Goal: Task Accomplishment & Management: Manage account settings

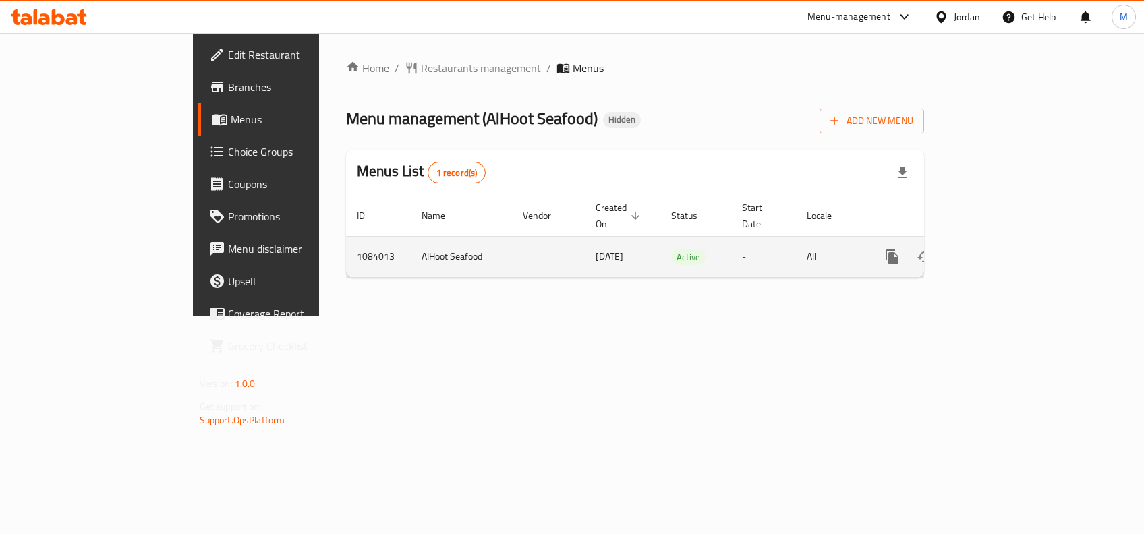
click at [1006, 241] on link "enhanced table" at bounding box center [990, 257] width 32 height 32
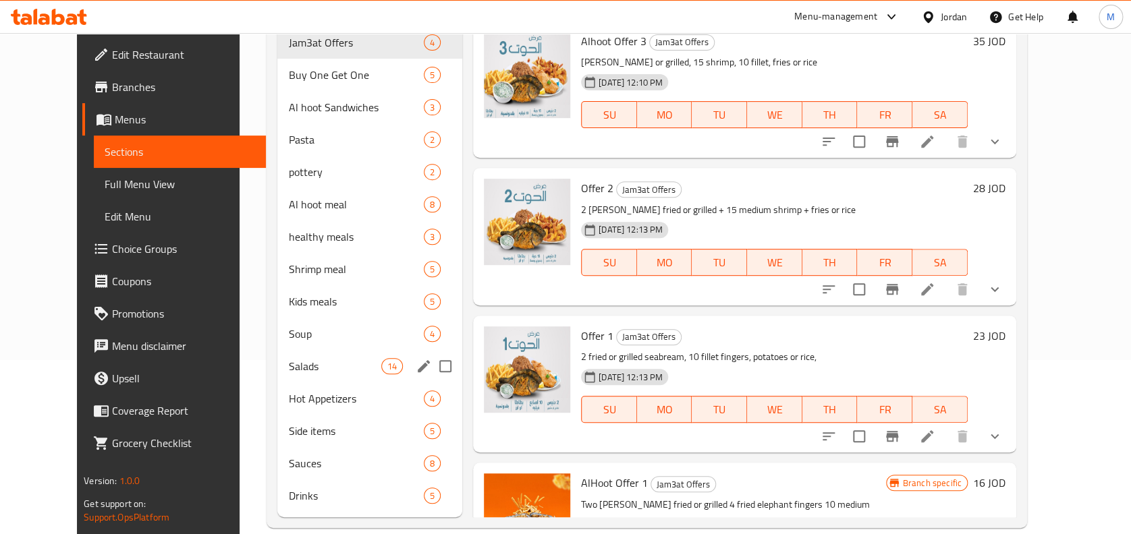
scroll to position [194, 0]
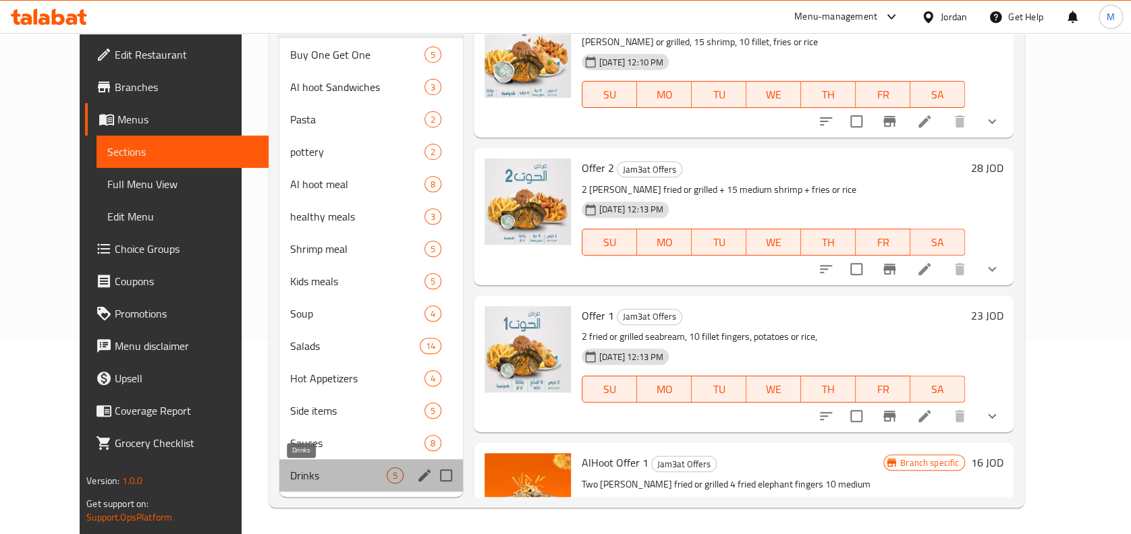
click at [313, 478] on span "Drinks" at bounding box center [338, 476] width 96 height 16
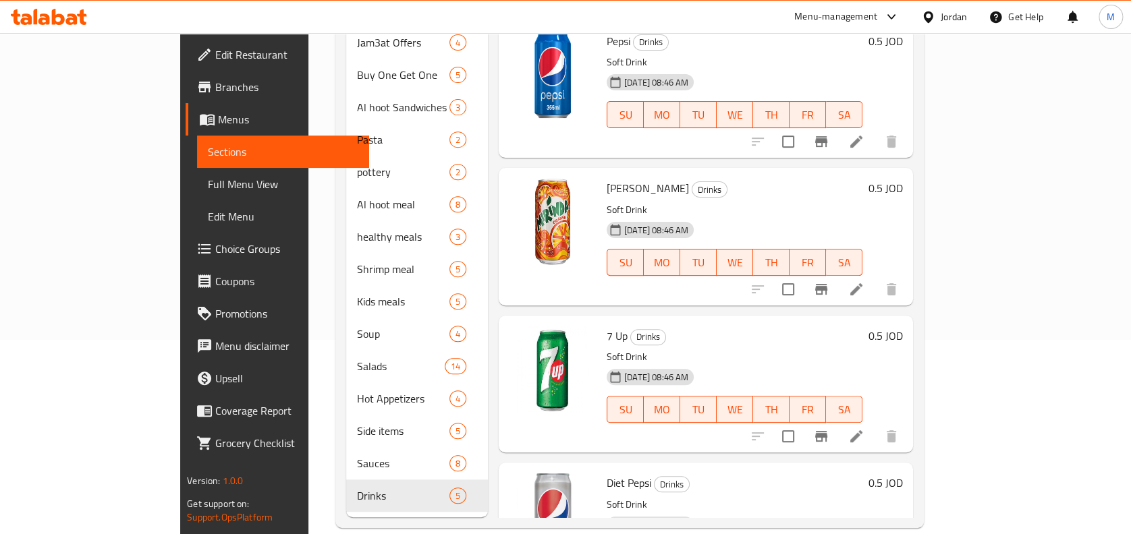
scroll to position [105, 0]
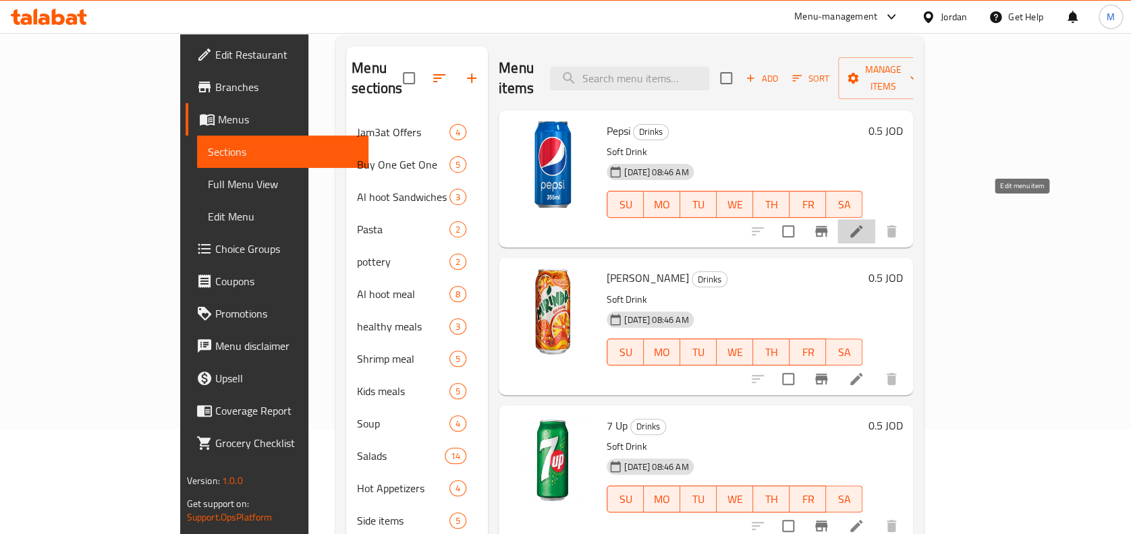
click at [864, 223] on icon at bounding box center [856, 231] width 16 height 16
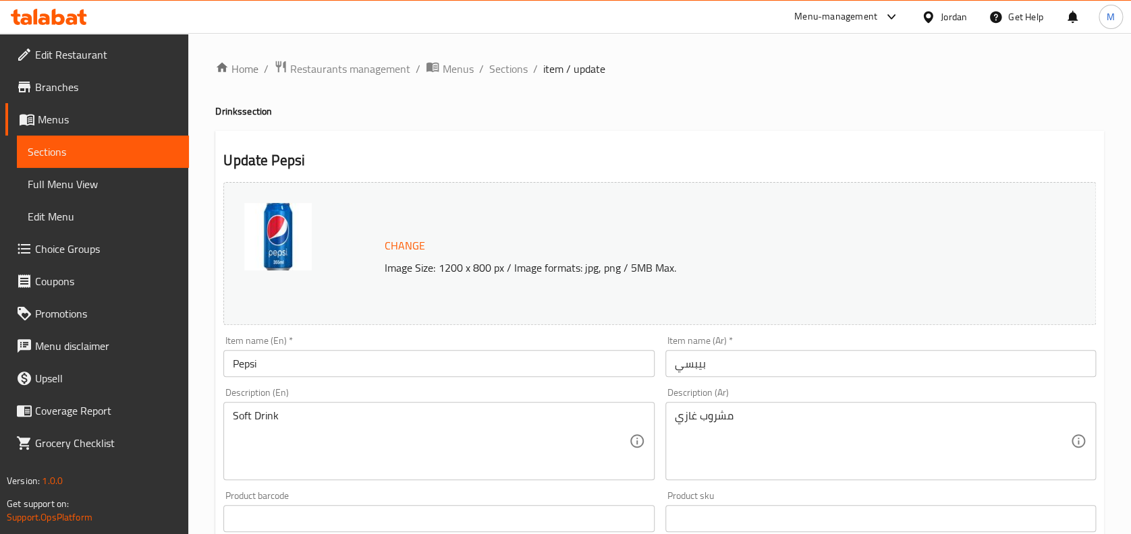
click at [372, 364] on input "Pepsi" at bounding box center [438, 363] width 430 height 27
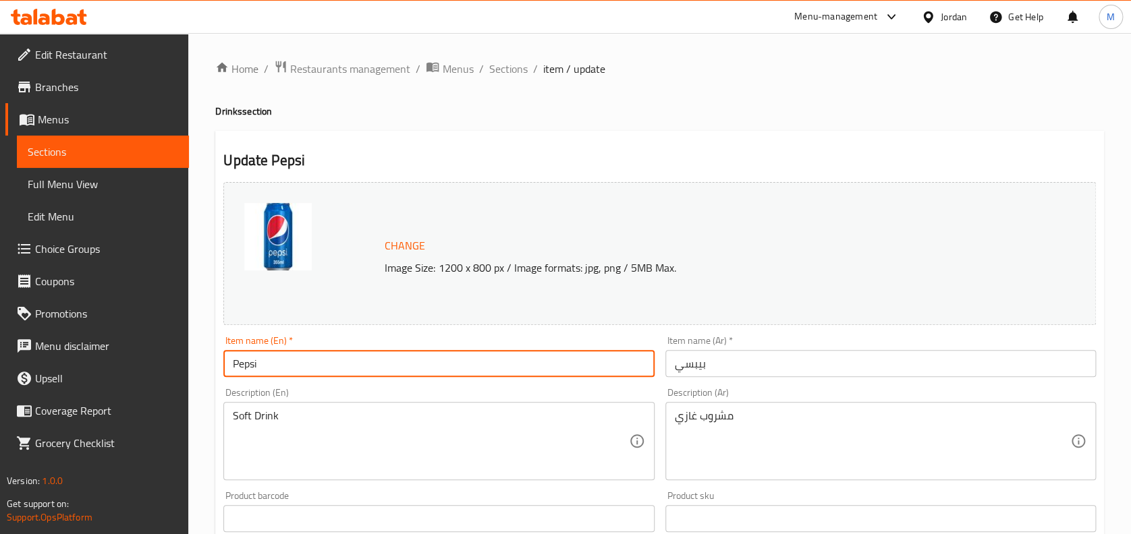
click at [372, 364] on input "Pepsi" at bounding box center [438, 363] width 430 height 27
click at [372, 364] on input "Matrix Cola" at bounding box center [438, 363] width 430 height 27
type input "Matrix Cola"
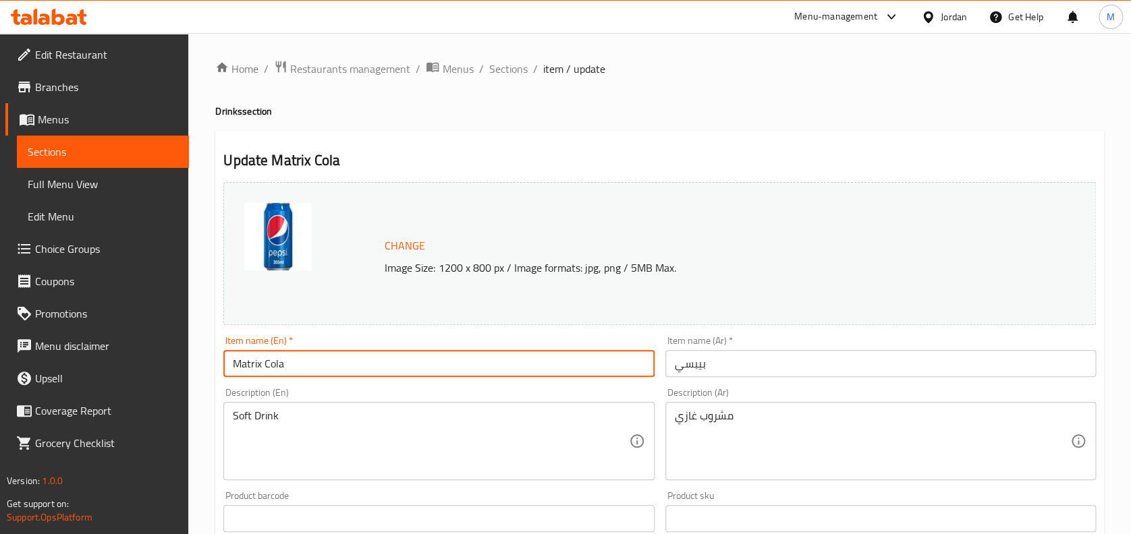
click at [787, 372] on input "بيبسي" at bounding box center [880, 363] width 430 height 27
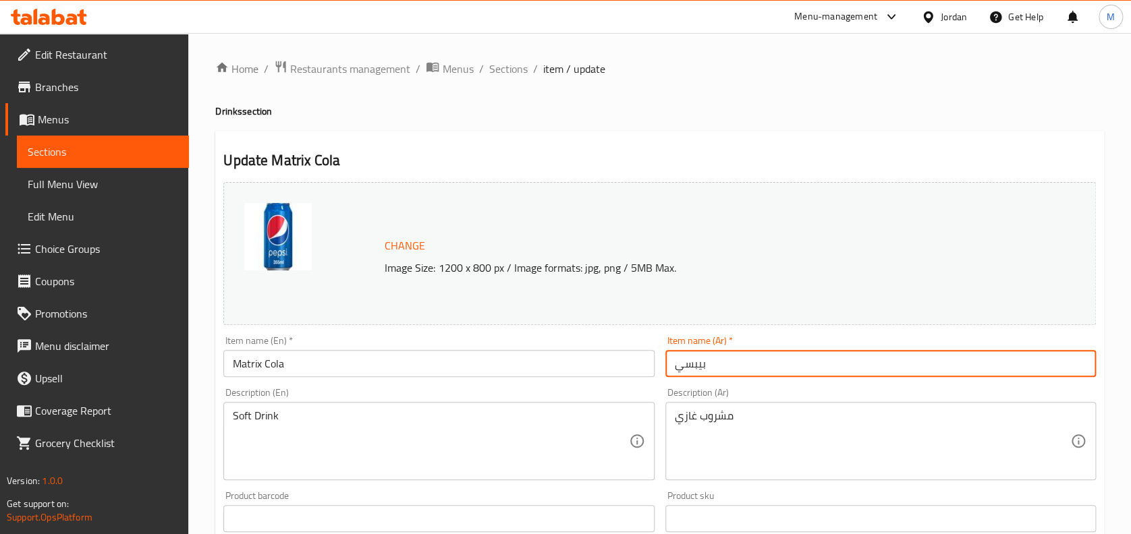
click at [787, 372] on input "بيبسي" at bounding box center [880, 363] width 430 height 27
click at [787, 372] on input "text" at bounding box center [880, 363] width 430 height 27
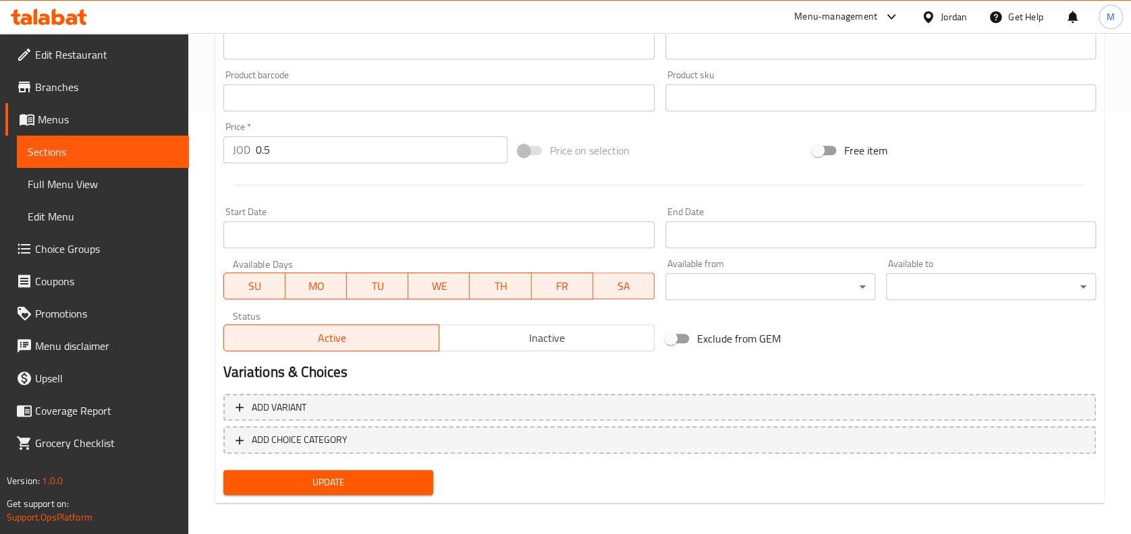
scroll to position [427, 0]
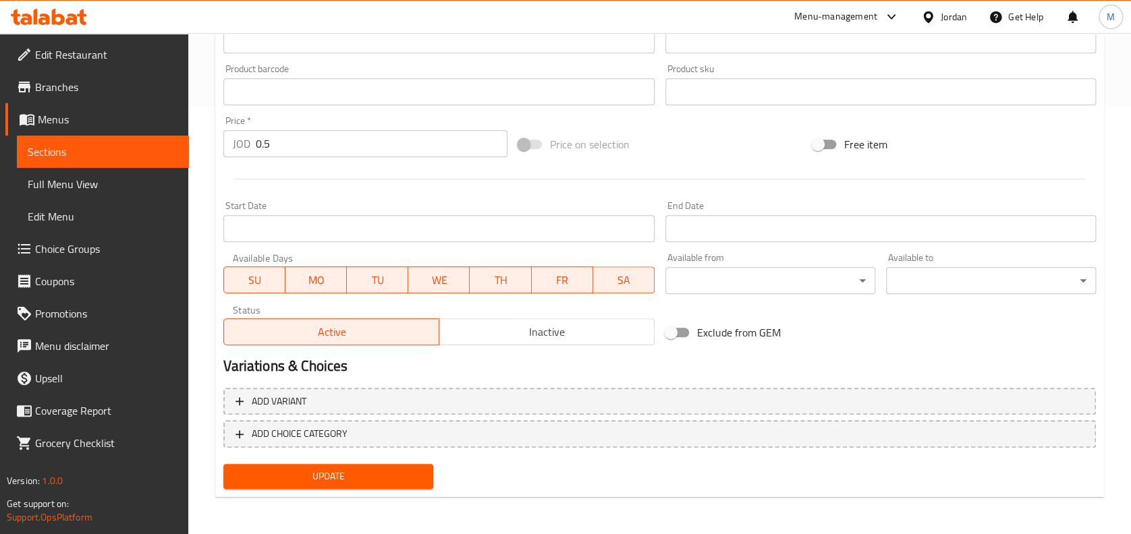
type input "[PERSON_NAME]"
click at [406, 474] on span "Update" at bounding box center [328, 476] width 188 height 17
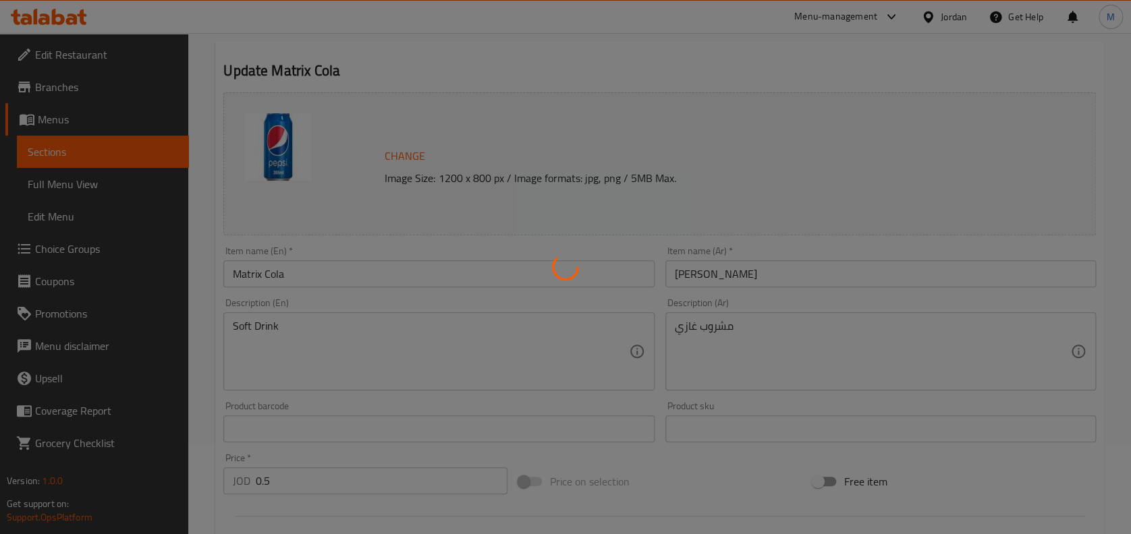
scroll to position [0, 0]
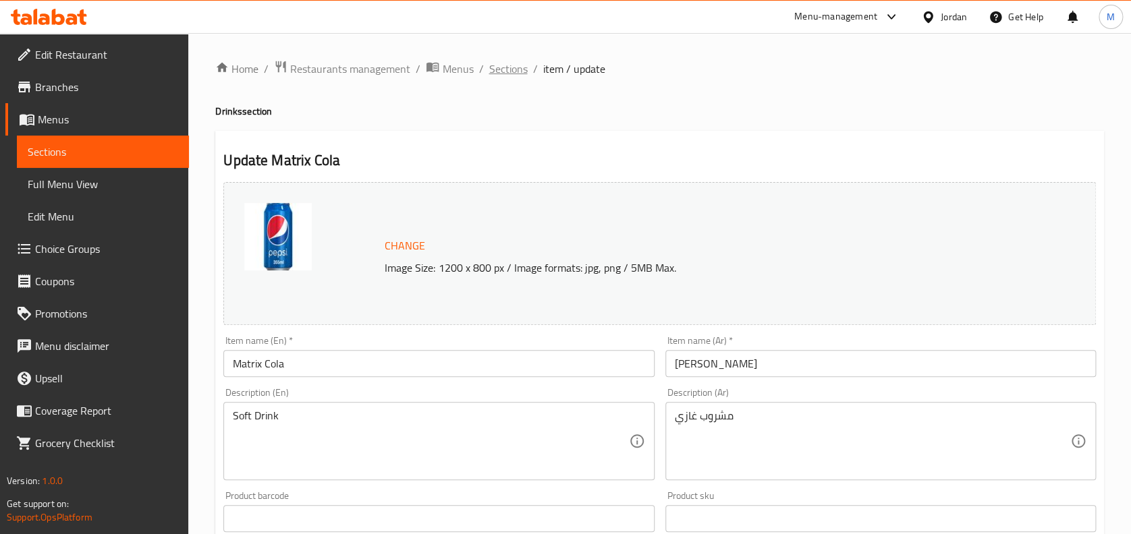
click at [511, 76] on span "Sections" at bounding box center [507, 69] width 38 height 16
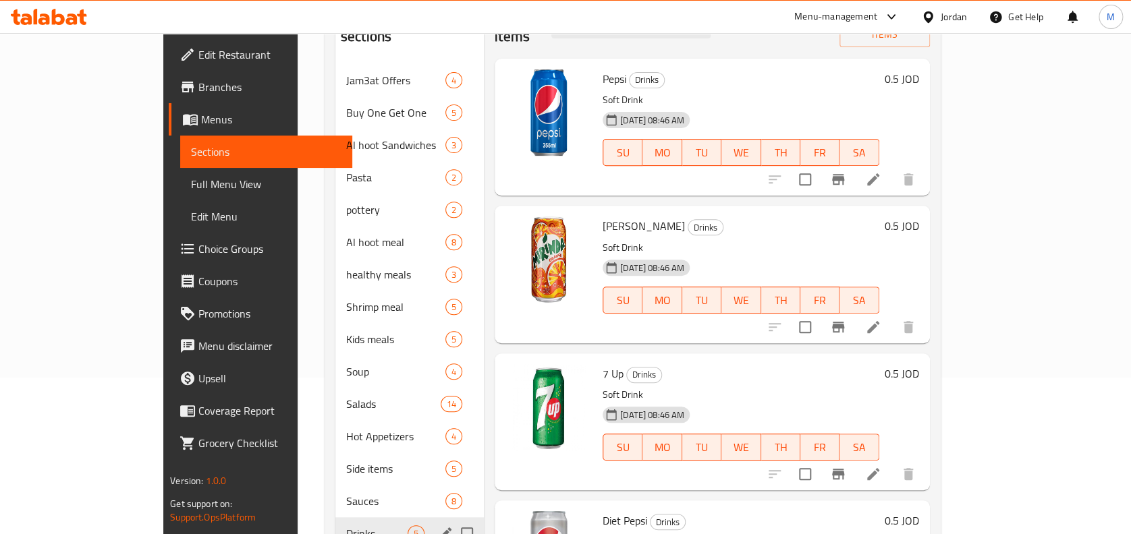
scroll to position [194, 0]
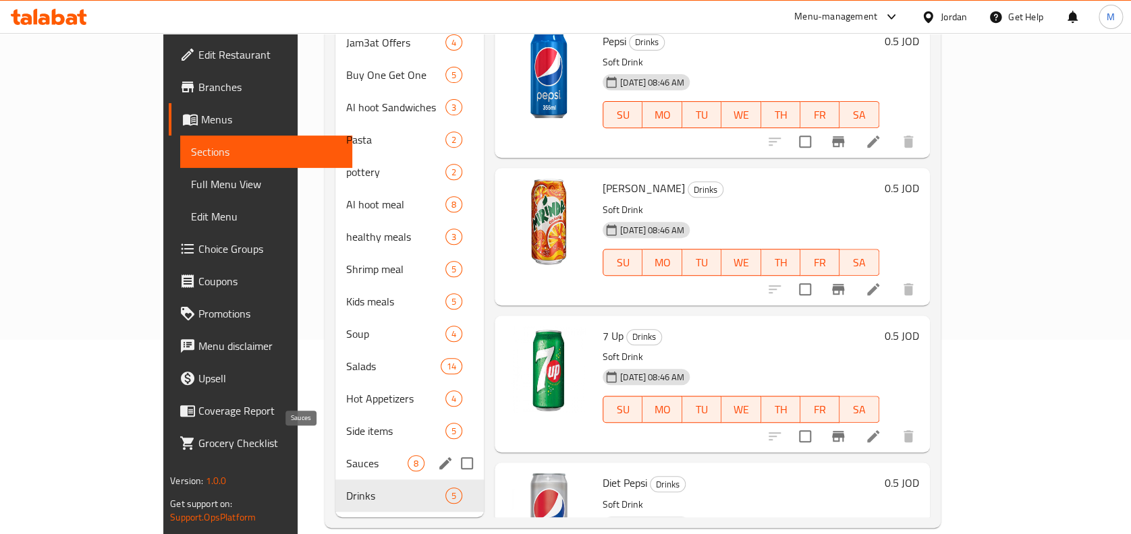
click at [346, 455] on span "Sauces" at bounding box center [376, 463] width 61 height 16
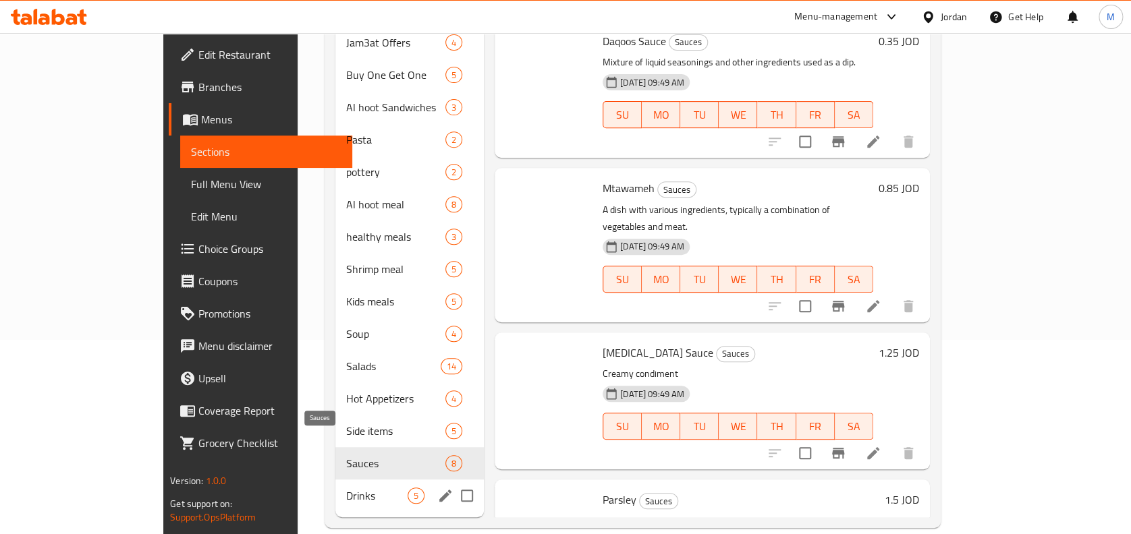
click at [346, 488] on span "Drinks" at bounding box center [376, 496] width 61 height 16
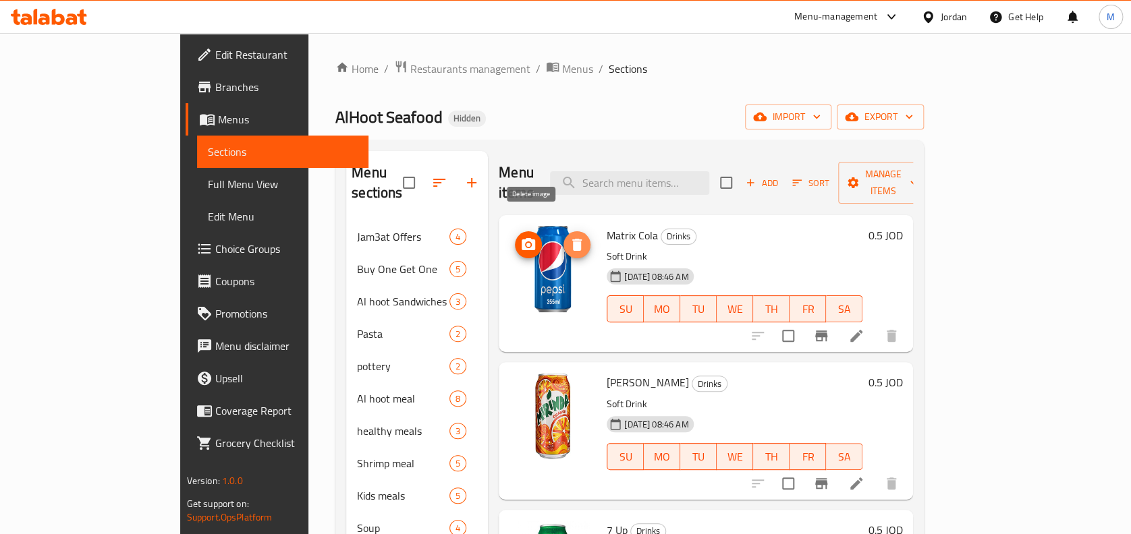
click at [563, 237] on span "delete image" at bounding box center [576, 245] width 27 height 16
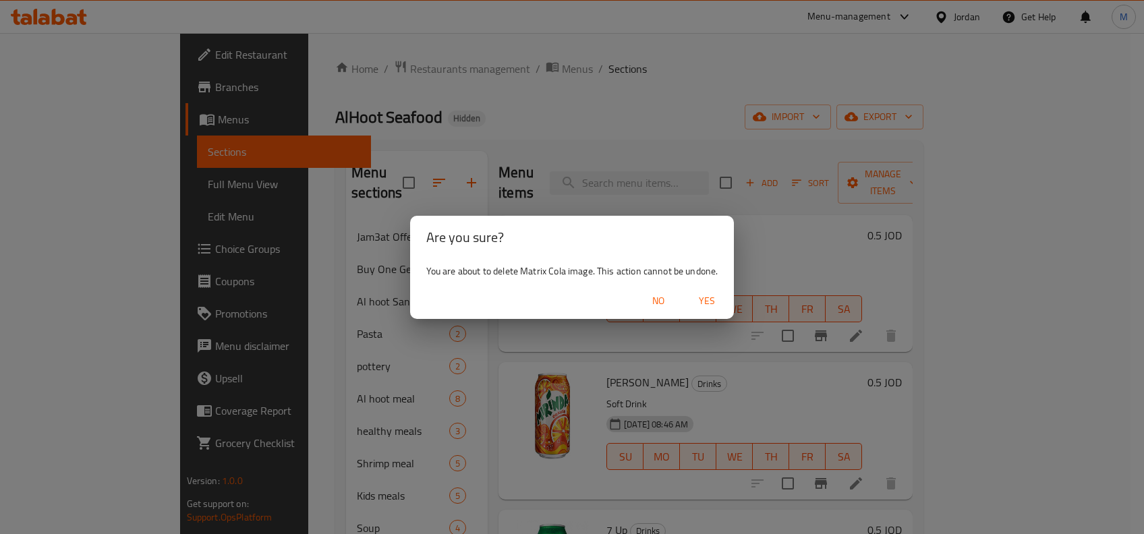
click at [702, 298] on span "Yes" at bounding box center [707, 301] width 32 height 17
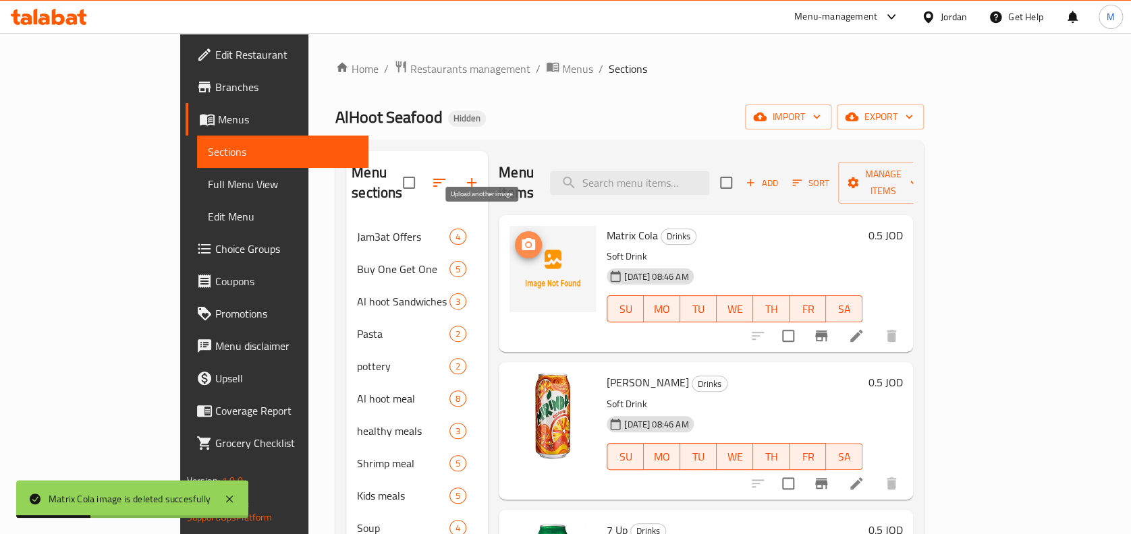
click at [522, 238] on icon "upload picture" at bounding box center [528, 244] width 13 height 12
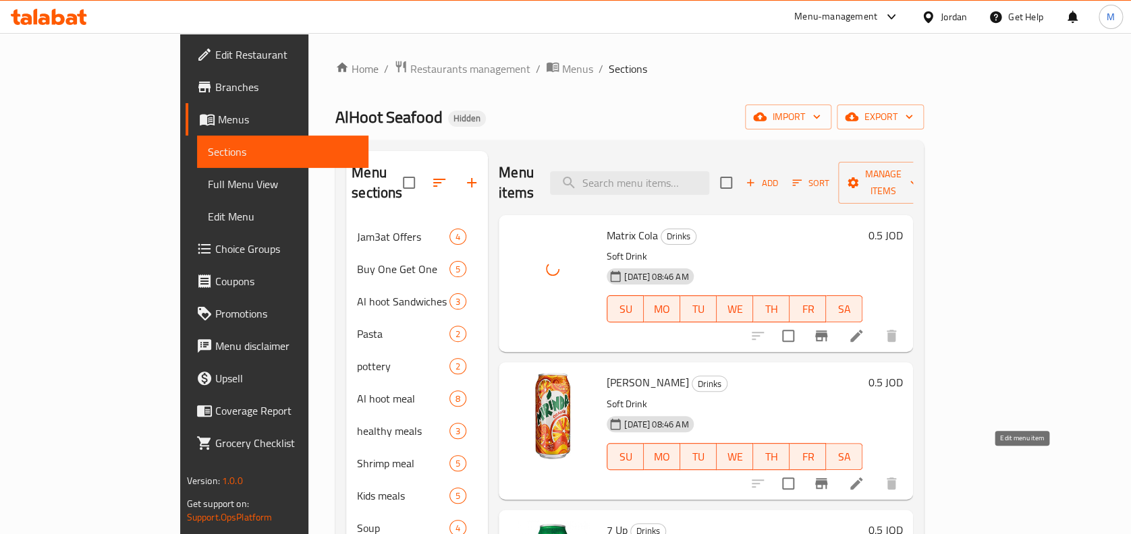
click at [864, 476] on icon at bounding box center [856, 484] width 16 height 16
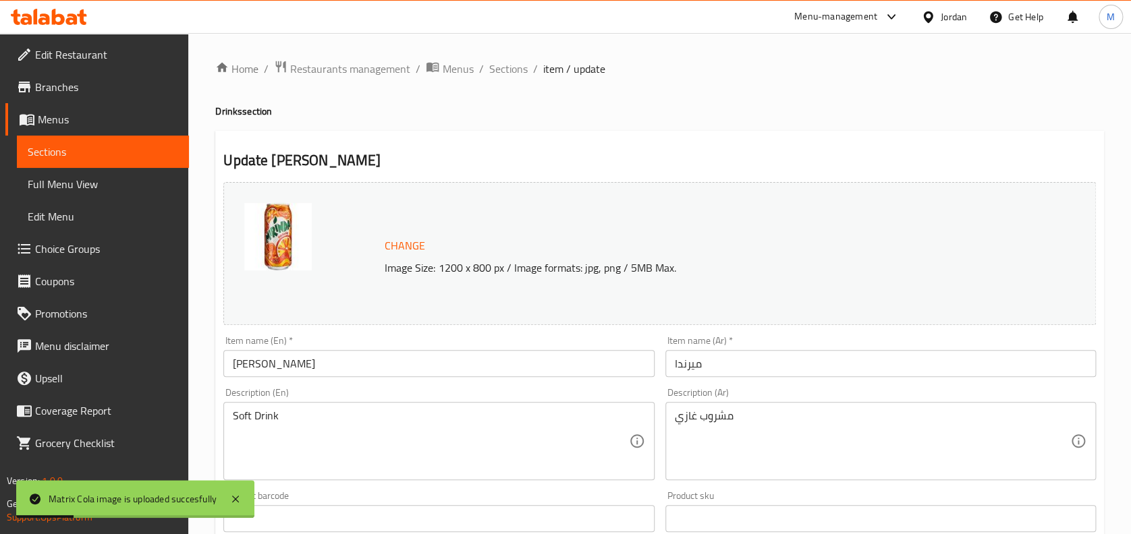
click at [356, 368] on input "[PERSON_NAME]" at bounding box center [438, 363] width 430 height 27
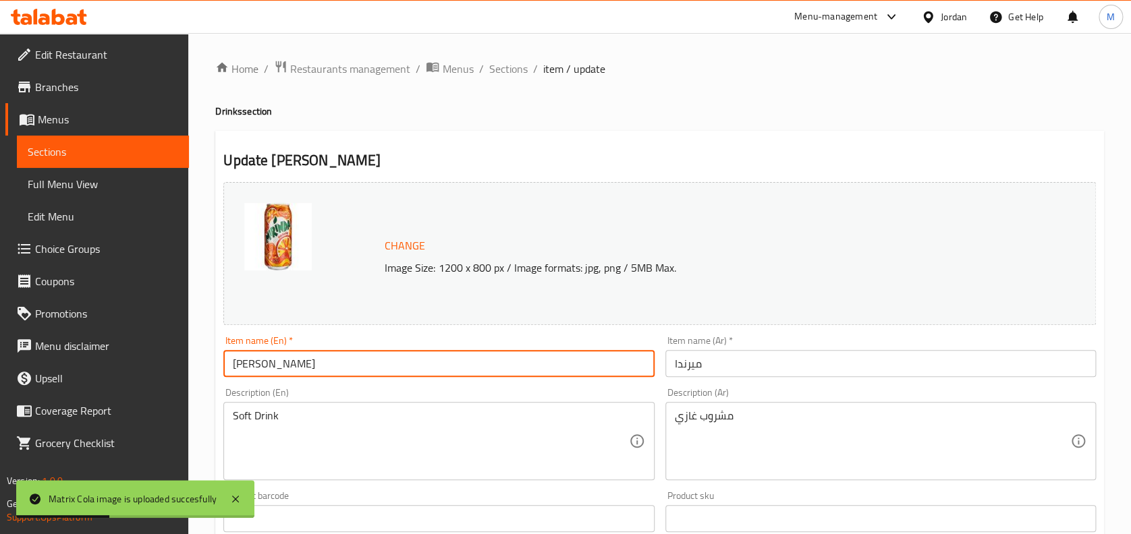
click at [761, 365] on input "ميرندا" at bounding box center [880, 363] width 430 height 27
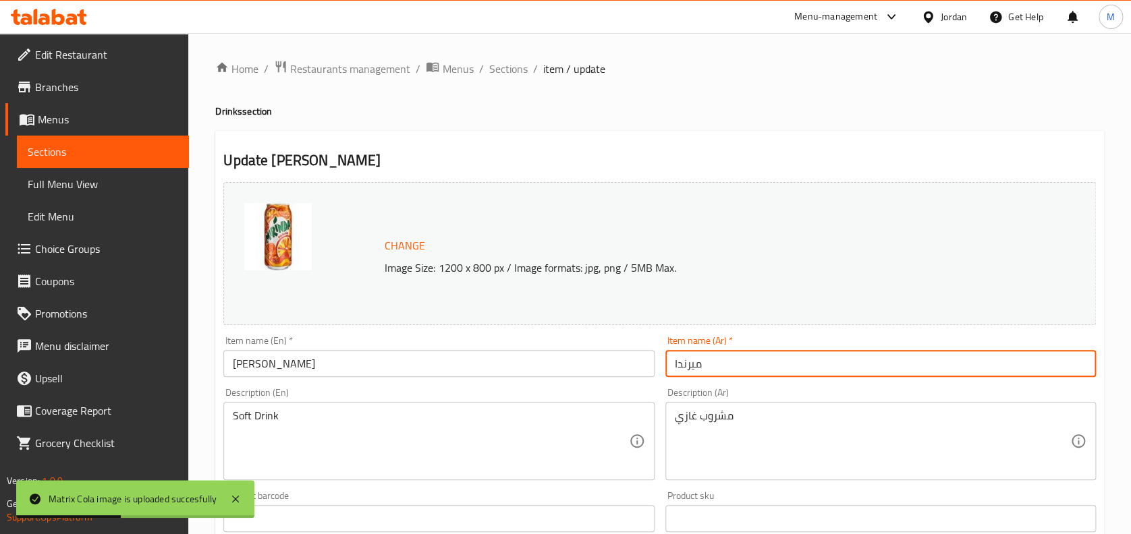
click at [761, 365] on input "ميرندا" at bounding box center [880, 363] width 430 height 27
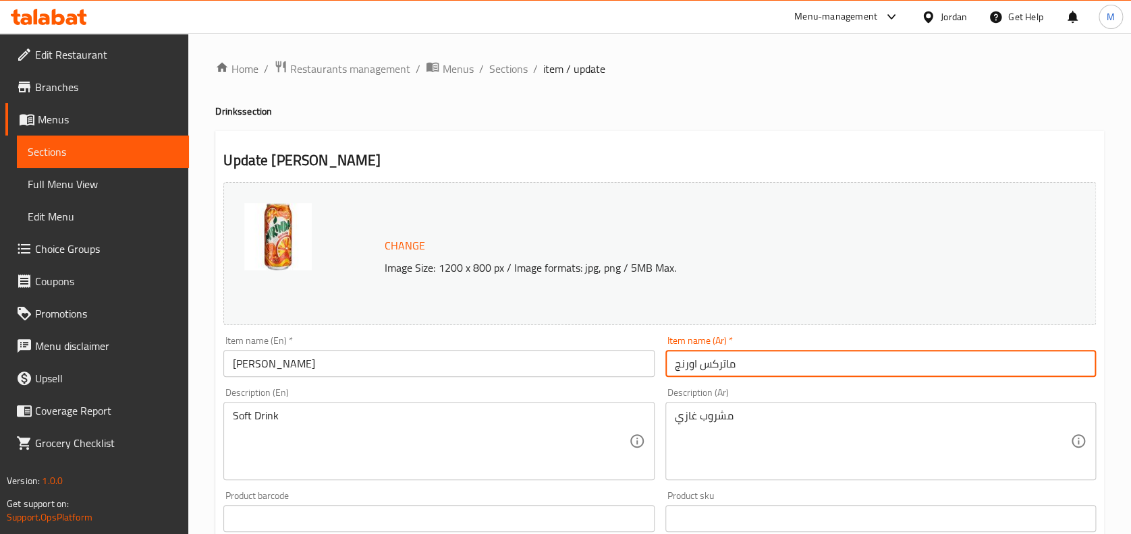
type input "ماتركس اورنج"
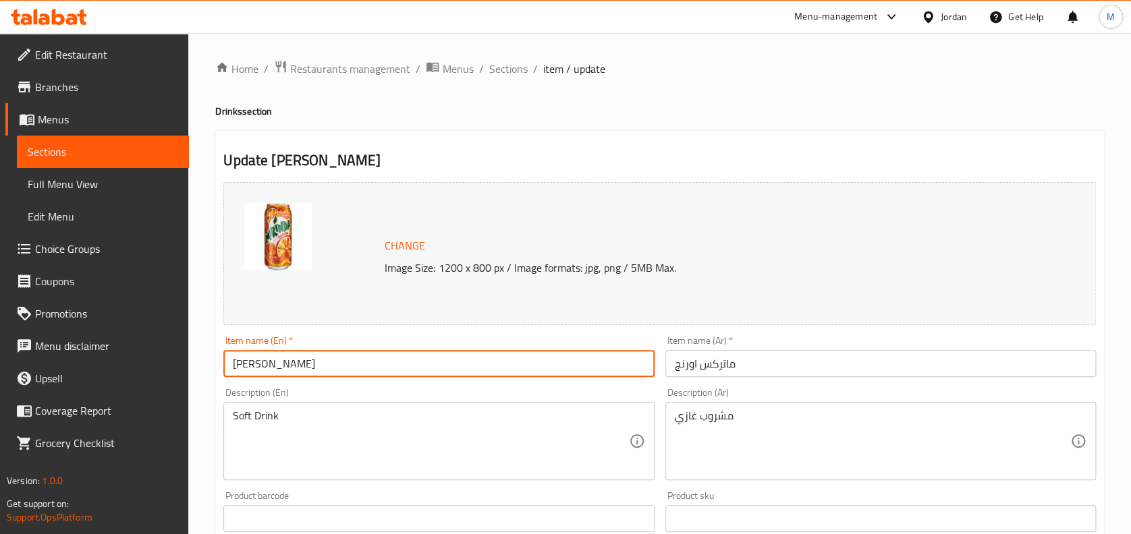
click at [538, 366] on input "[PERSON_NAME]" at bounding box center [438, 363] width 430 height 27
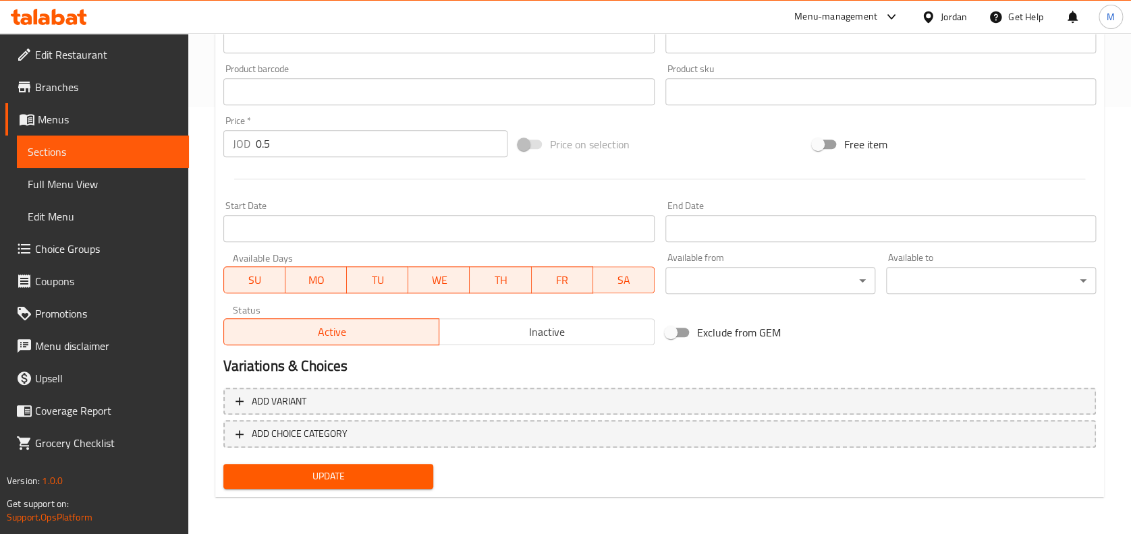
type input "Matrix Orange"
click at [406, 474] on span "Update" at bounding box center [328, 476] width 188 height 17
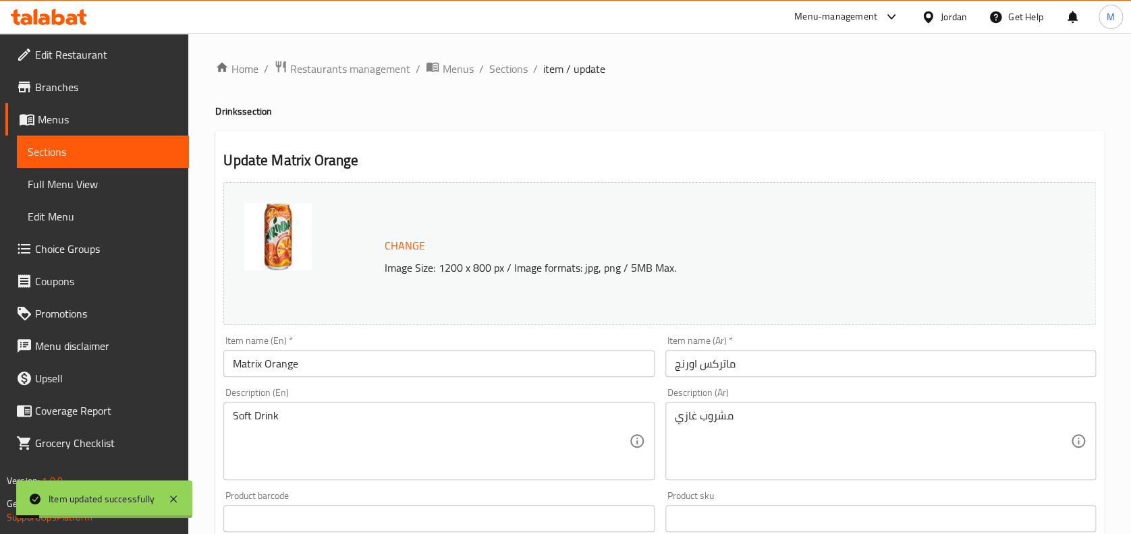
drag, startPoint x: 497, startPoint y: 72, endPoint x: 585, endPoint y: 93, distance: 90.2
click at [498, 71] on span "Sections" at bounding box center [507, 69] width 38 height 16
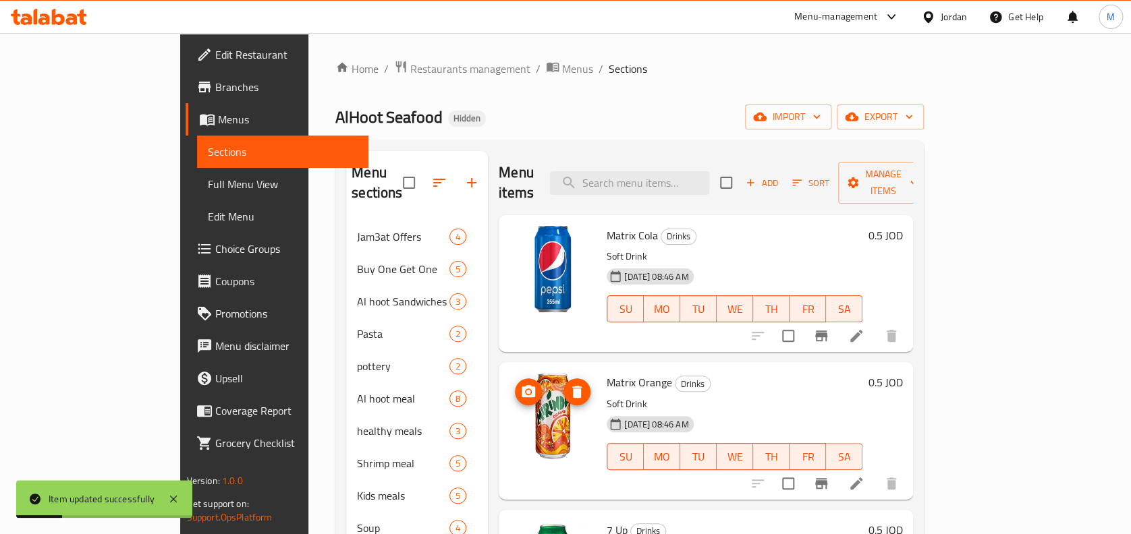
click at [563, 384] on span "delete image" at bounding box center [576, 392] width 27 height 16
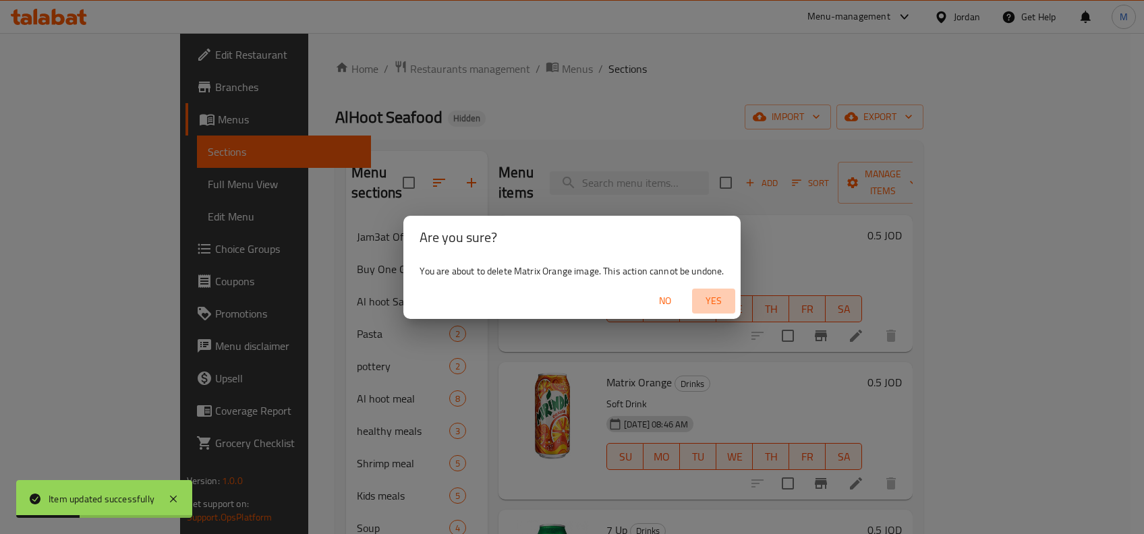
click at [712, 296] on span "Yes" at bounding box center [714, 301] width 32 height 17
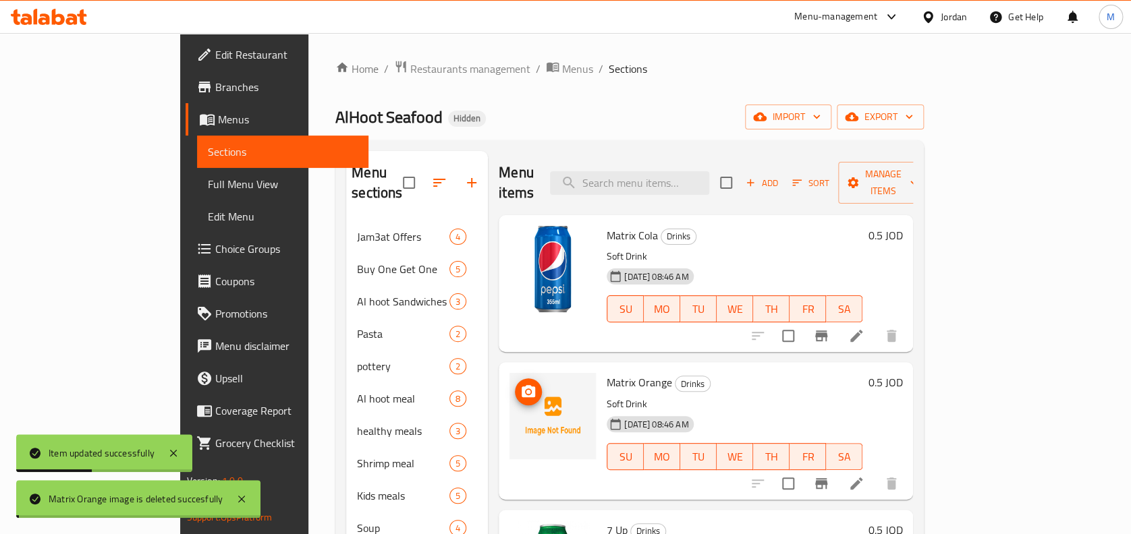
click at [520, 384] on icon "upload picture" at bounding box center [528, 392] width 16 height 16
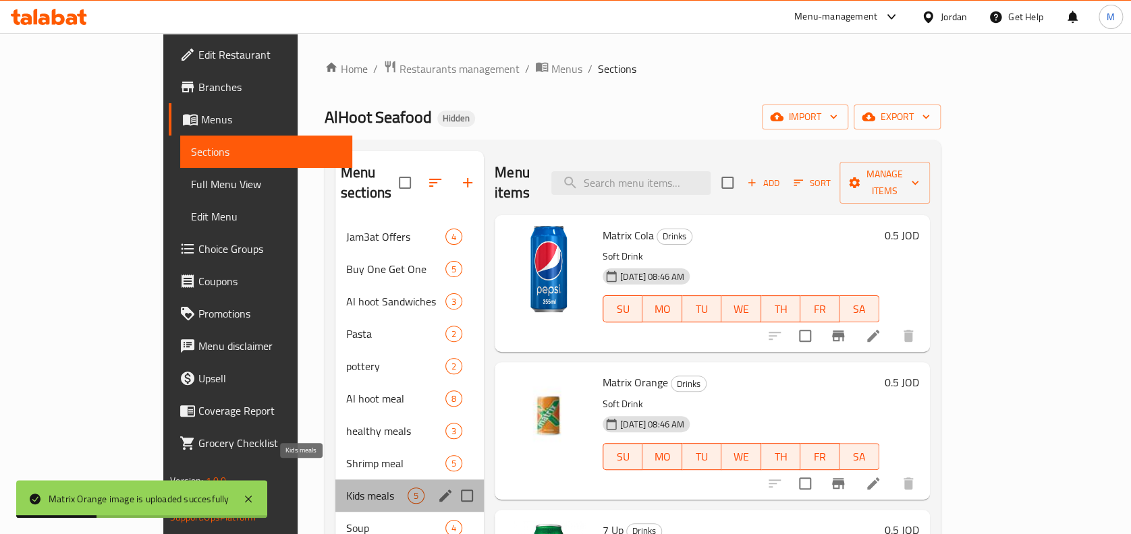
click at [346, 488] on span "Kids meals" at bounding box center [376, 496] width 61 height 16
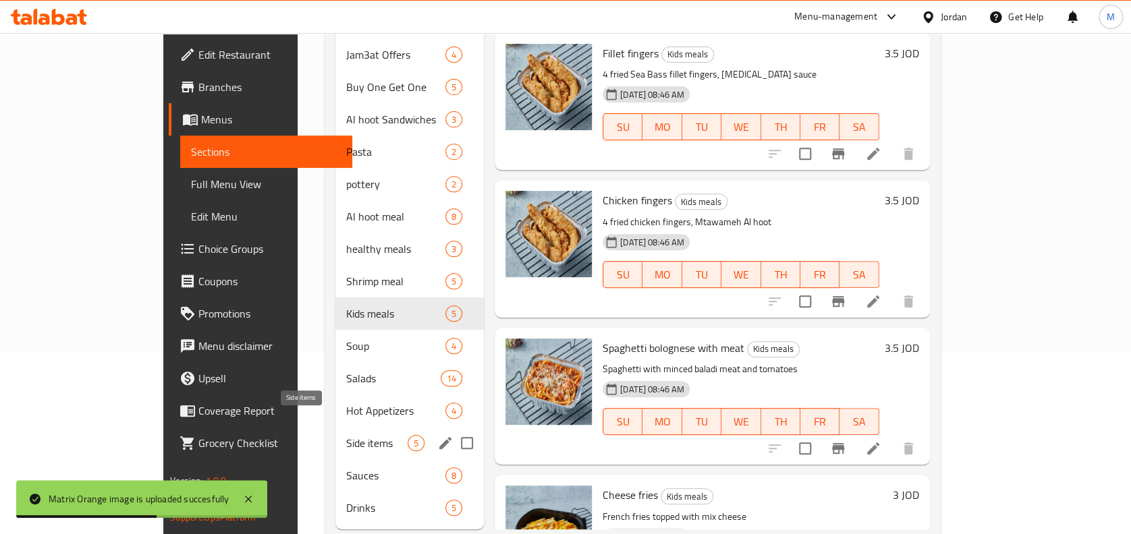
scroll to position [194, 0]
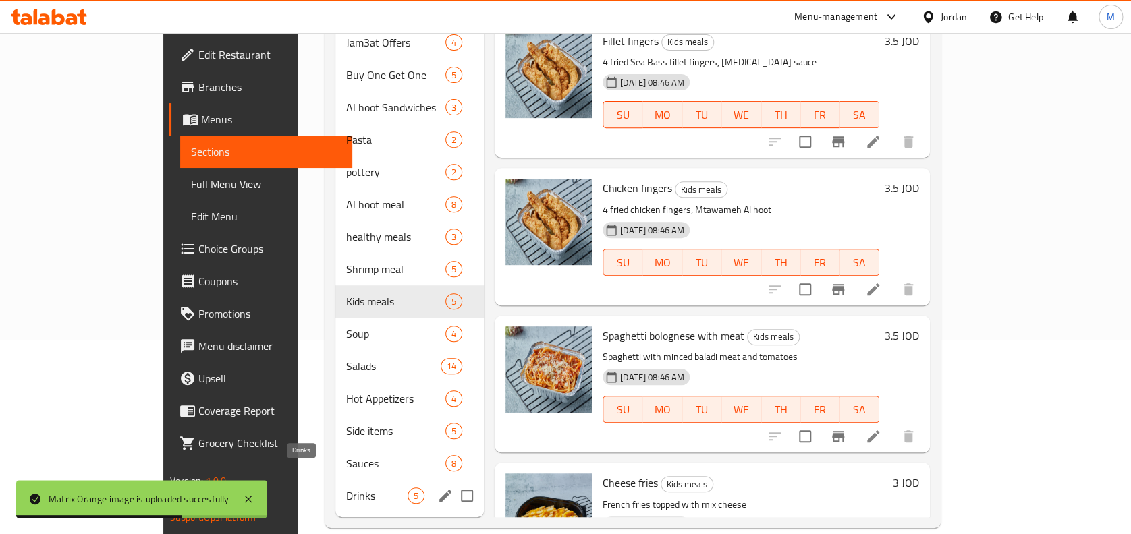
click at [346, 488] on span "Drinks" at bounding box center [376, 496] width 61 height 16
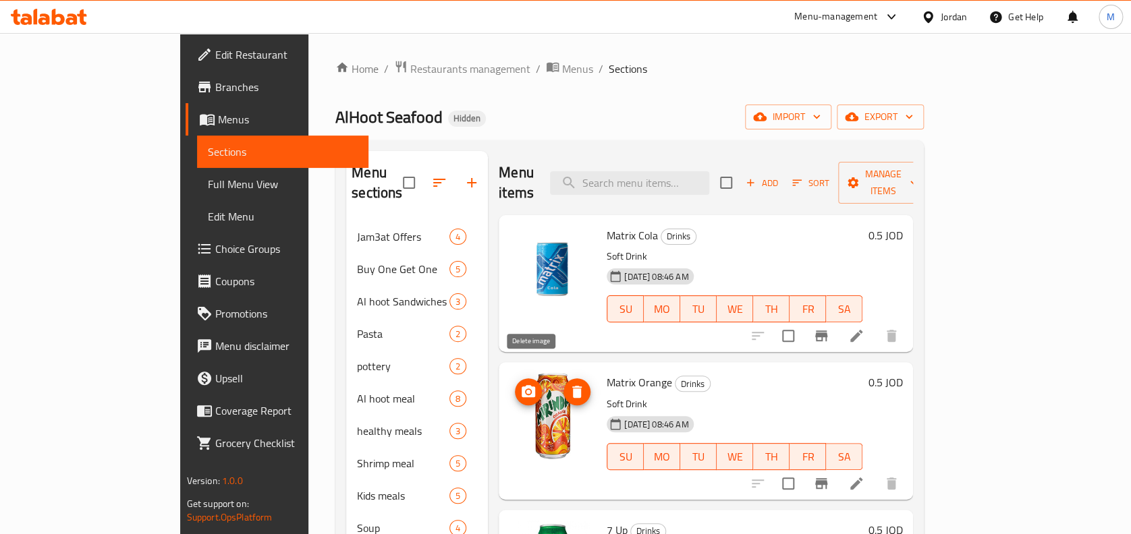
click at [563, 381] on button "delete image" at bounding box center [576, 392] width 27 height 27
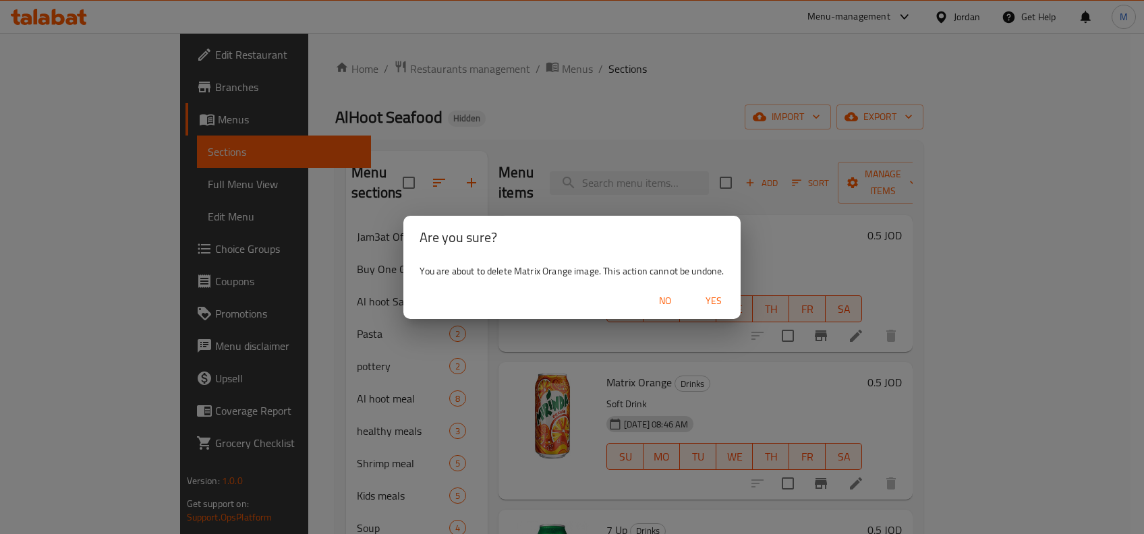
click at [712, 312] on button "Yes" at bounding box center [713, 301] width 43 height 25
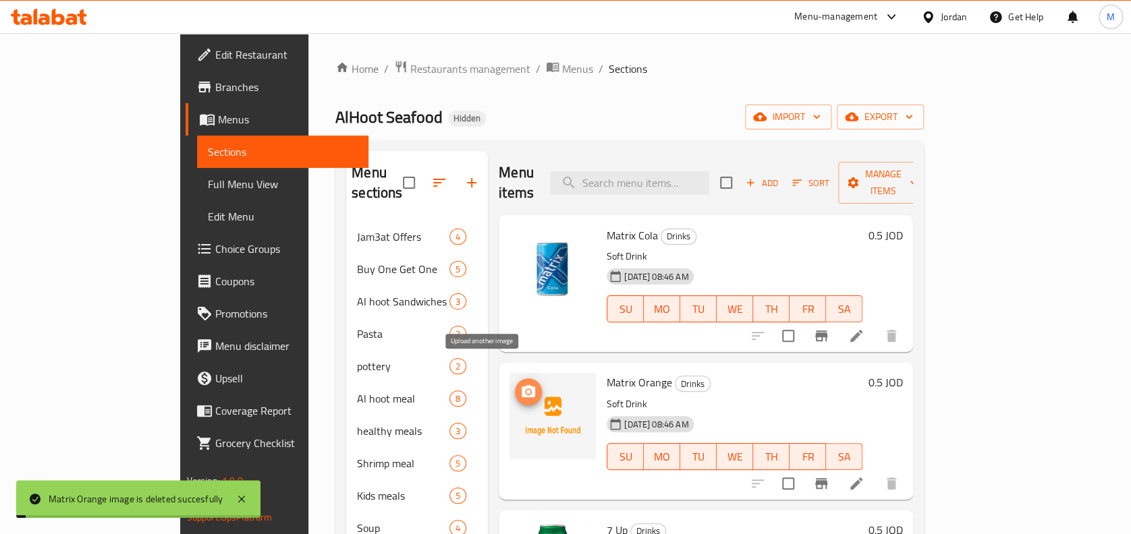
click at [520, 384] on icon "upload picture" at bounding box center [528, 392] width 16 height 16
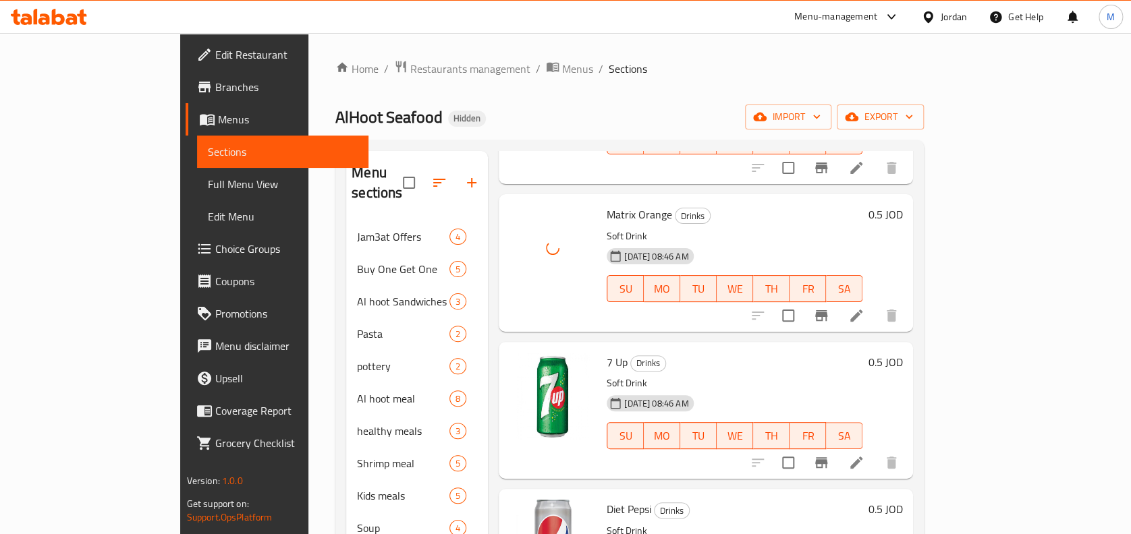
scroll to position [179, 0]
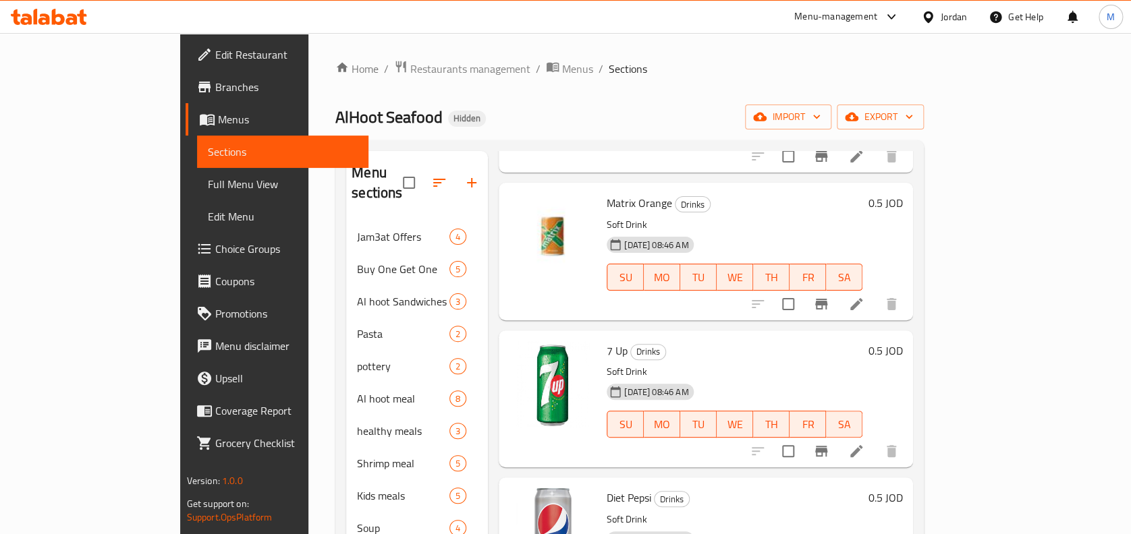
click at [864, 443] on icon at bounding box center [856, 451] width 16 height 16
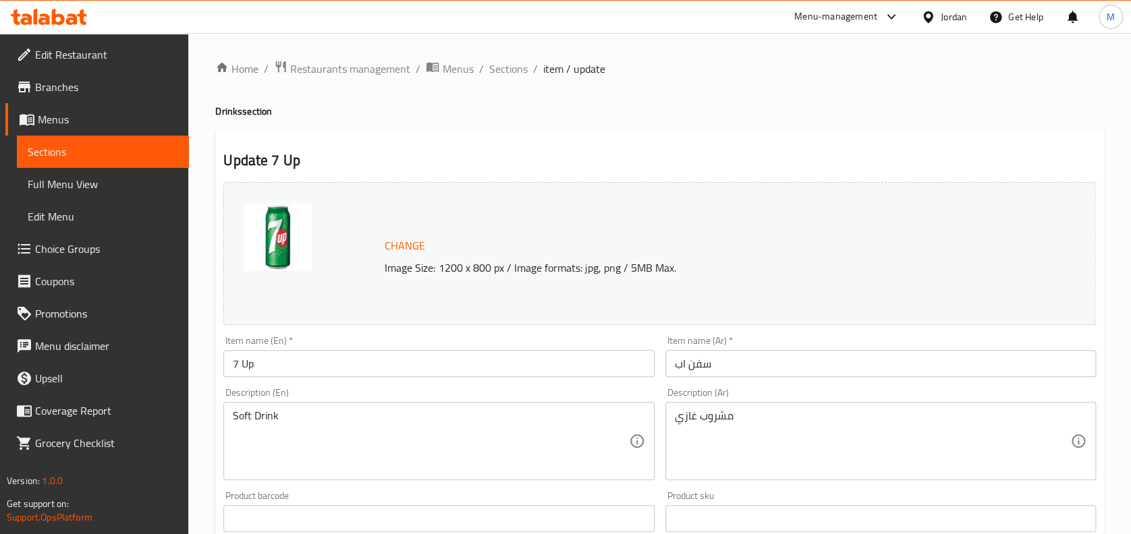
click at [434, 356] on input "7 Up" at bounding box center [438, 363] width 430 height 27
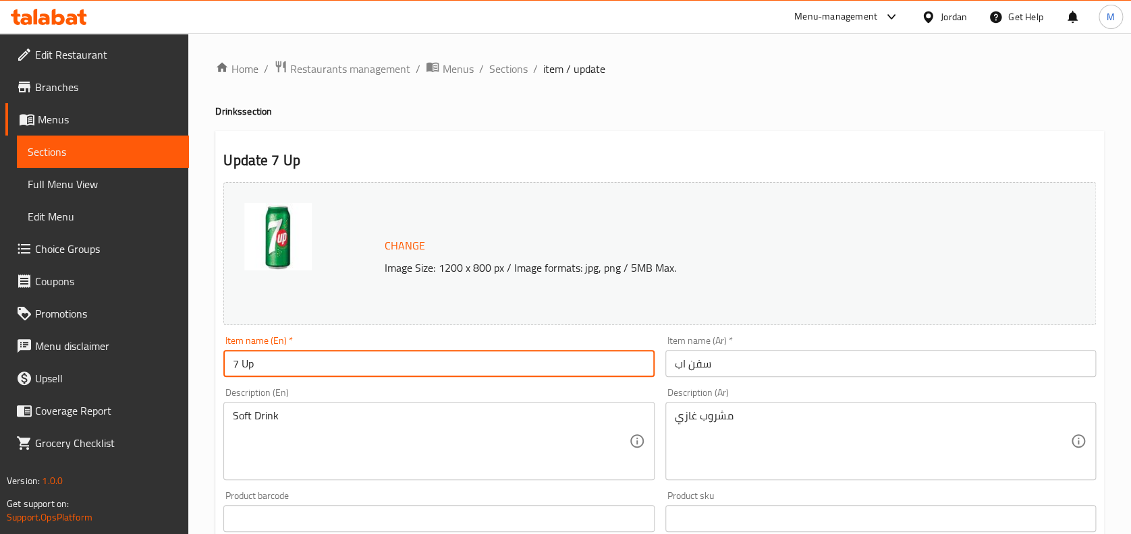
click at [434, 356] on input "7 Up" at bounding box center [438, 363] width 430 height 27
type input "Matrix Up"
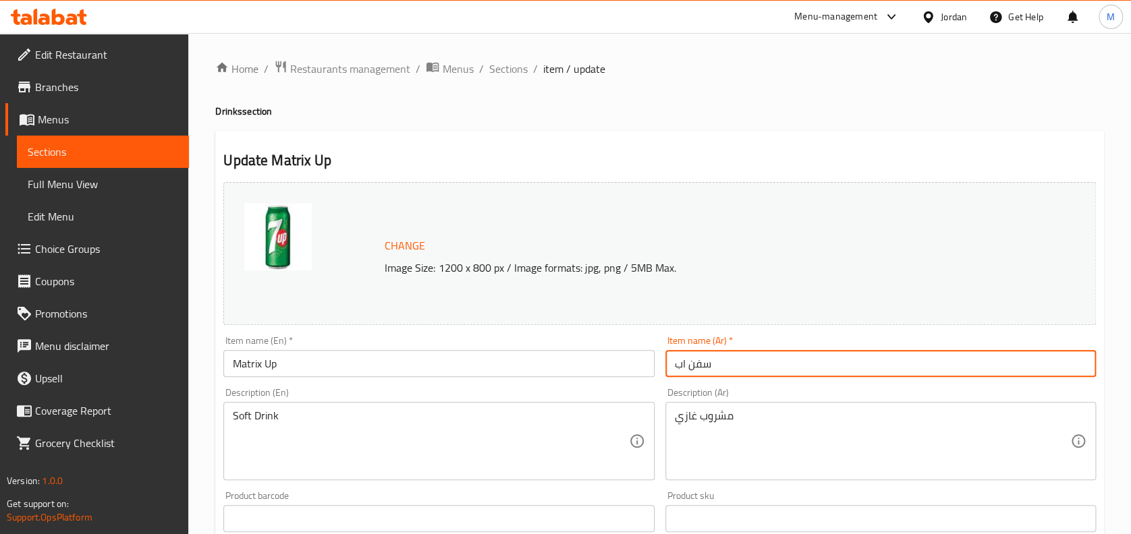
click at [737, 366] on input "سفن اب" at bounding box center [880, 363] width 430 height 27
type input "ماتركس اب"
click at [701, 142] on div "Update Matrix Up Change Image Size: 1200 x 800 px / Image formats: jpg, png / 5…" at bounding box center [659, 528] width 889 height 794
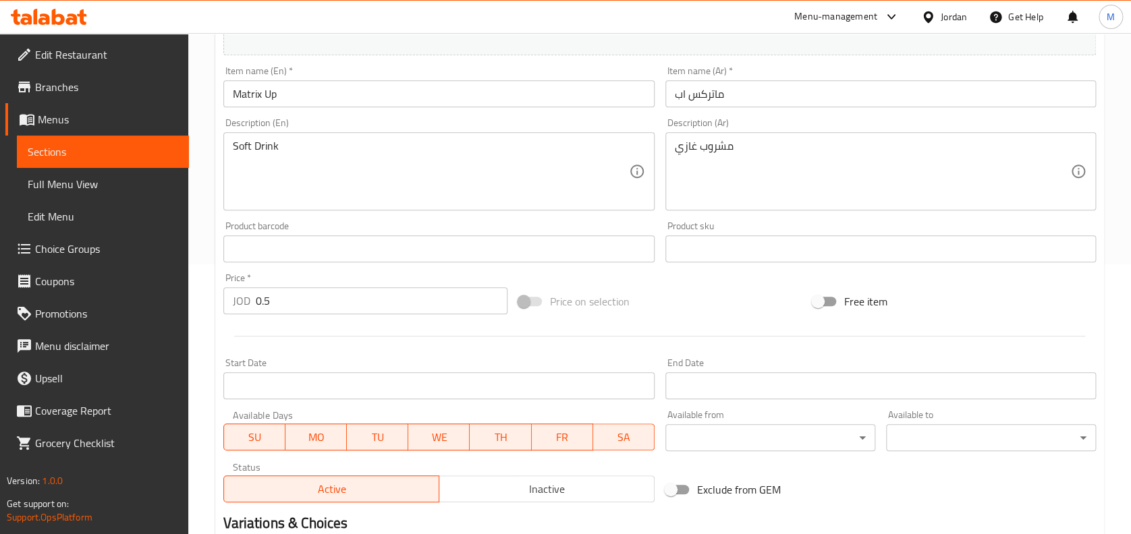
scroll to position [427, 0]
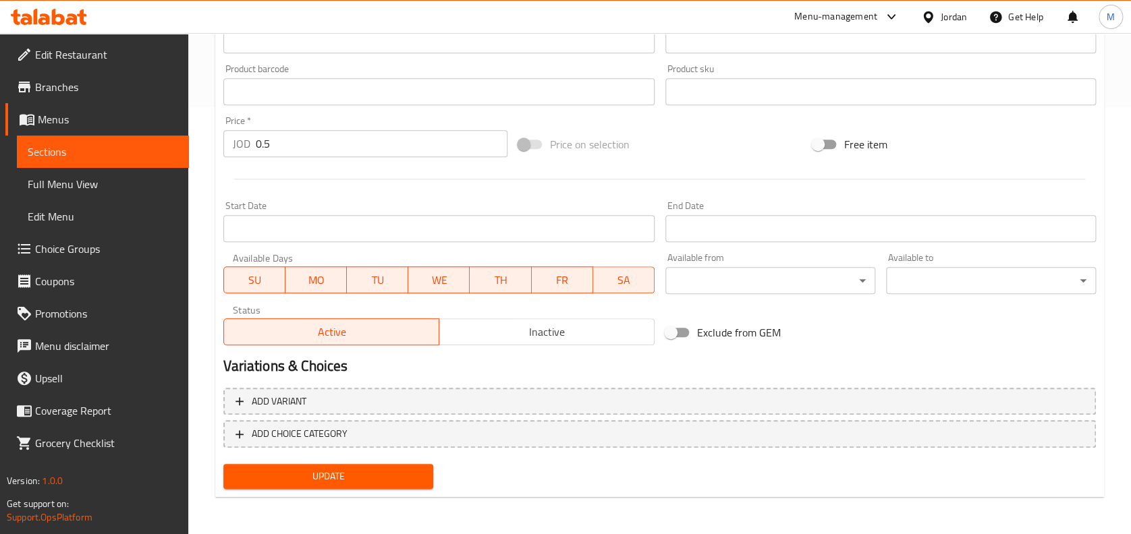
click at [352, 473] on span "Update" at bounding box center [328, 476] width 188 height 17
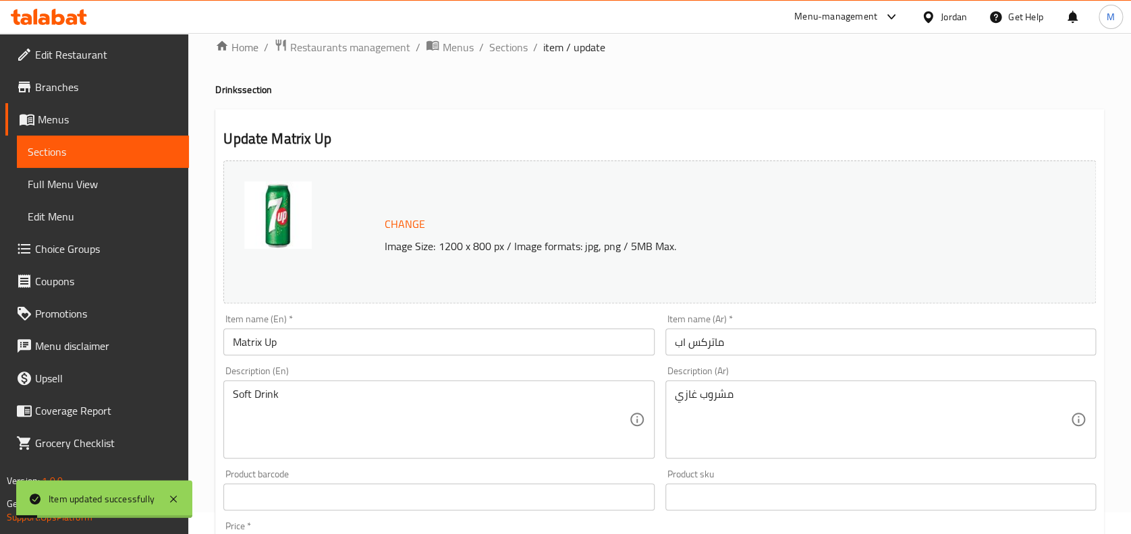
scroll to position [0, 0]
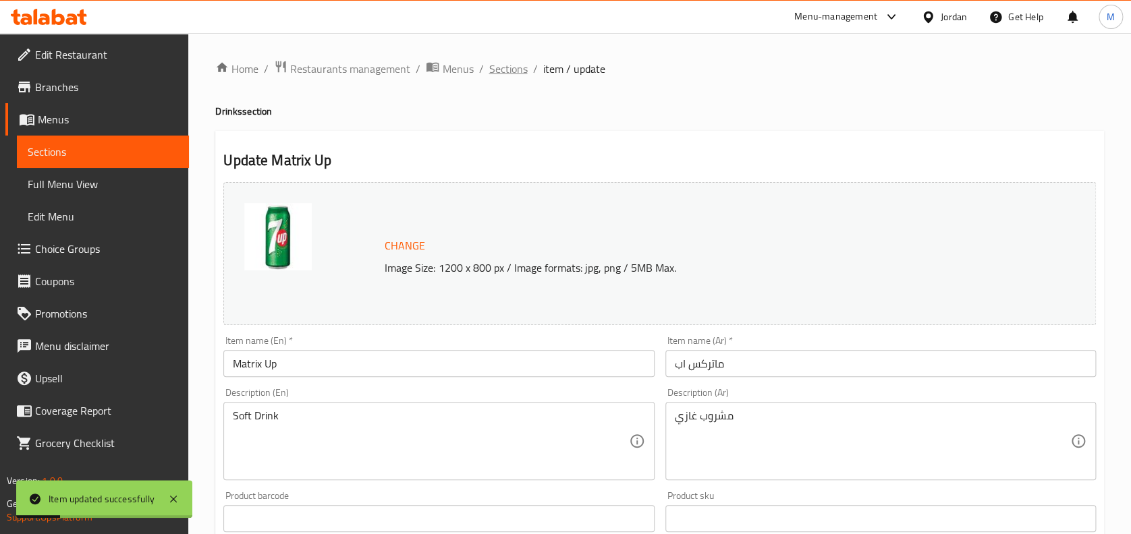
click at [518, 72] on span "Sections" at bounding box center [507, 69] width 38 height 16
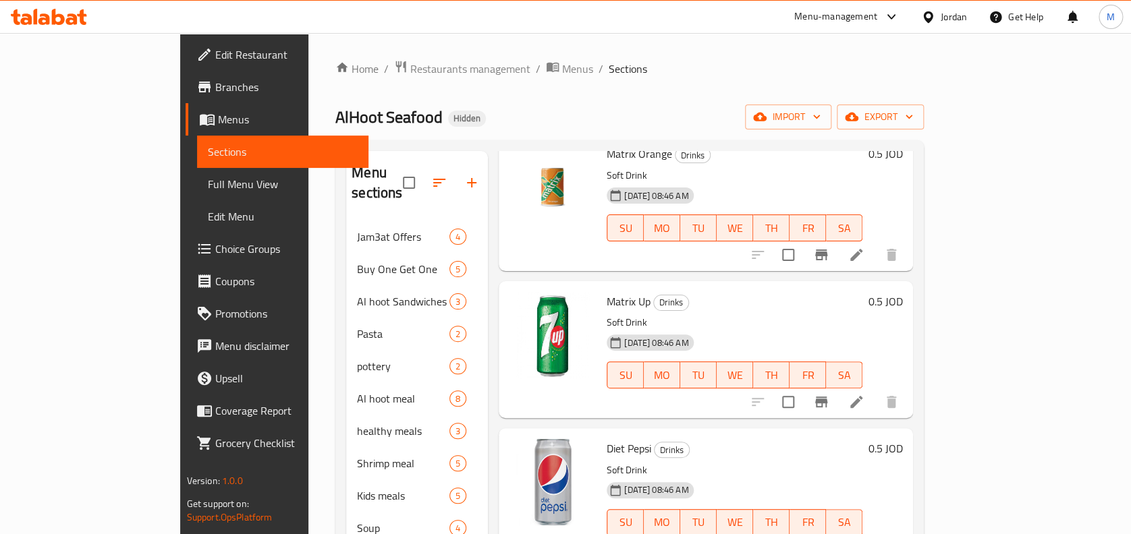
scroll to position [230, 0]
click at [572, 304] on icon "delete image" at bounding box center [576, 310] width 9 height 12
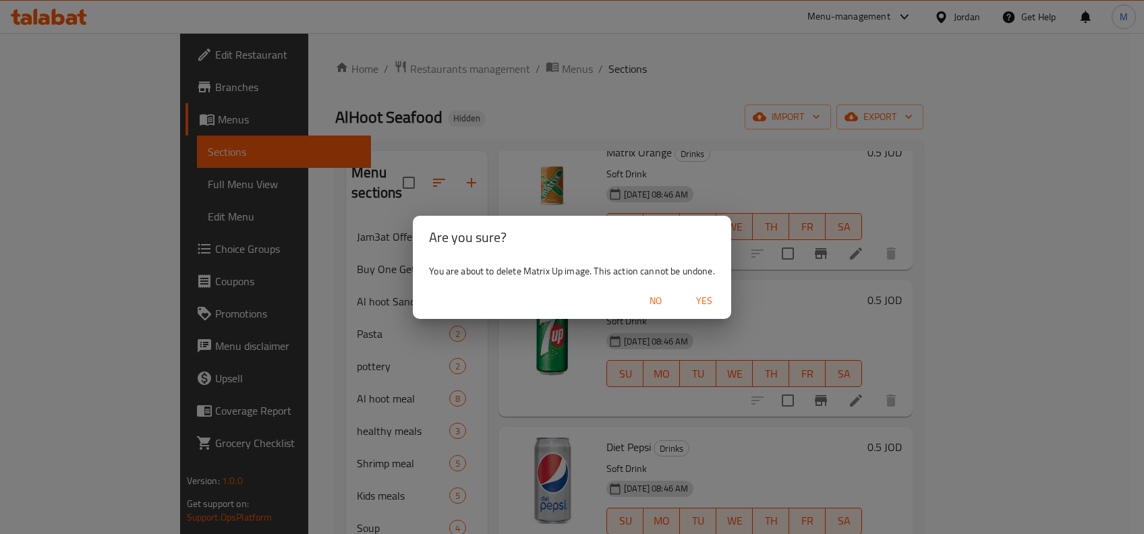
click at [713, 300] on span "Yes" at bounding box center [704, 301] width 32 height 17
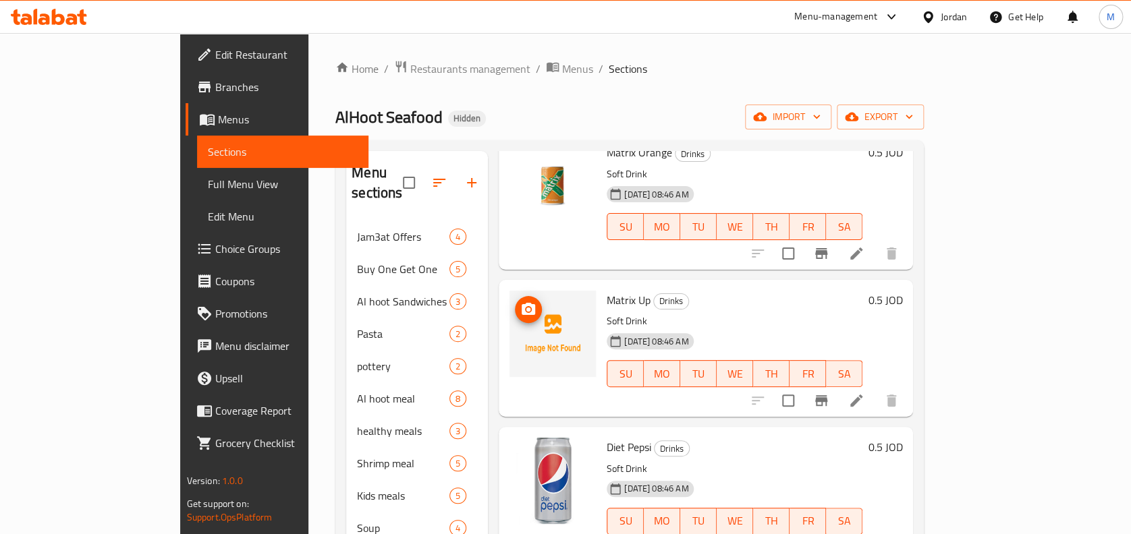
click at [520, 302] on icon "upload picture" at bounding box center [528, 310] width 16 height 16
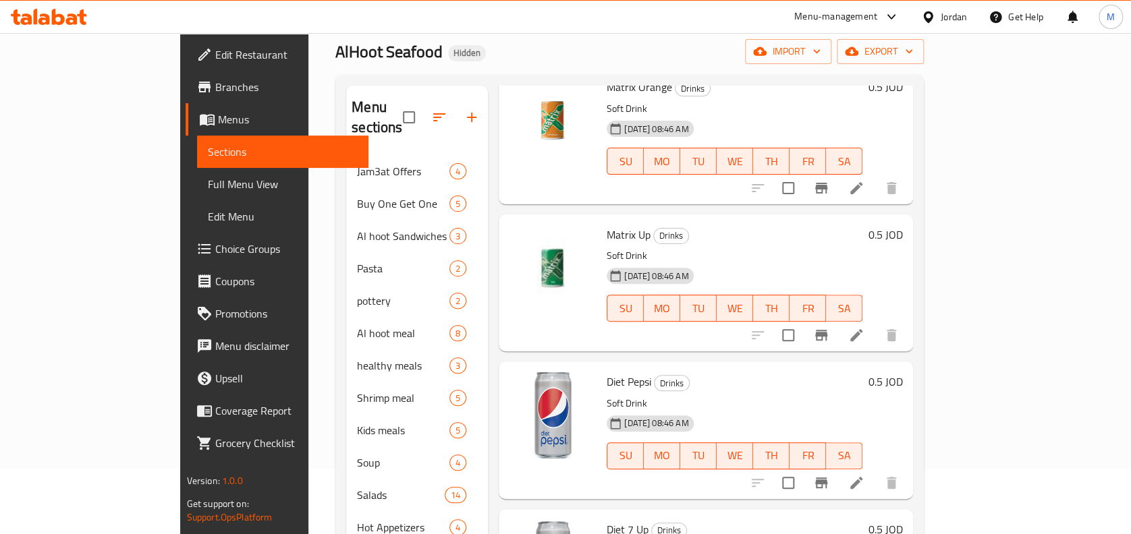
scroll to position [179, 0]
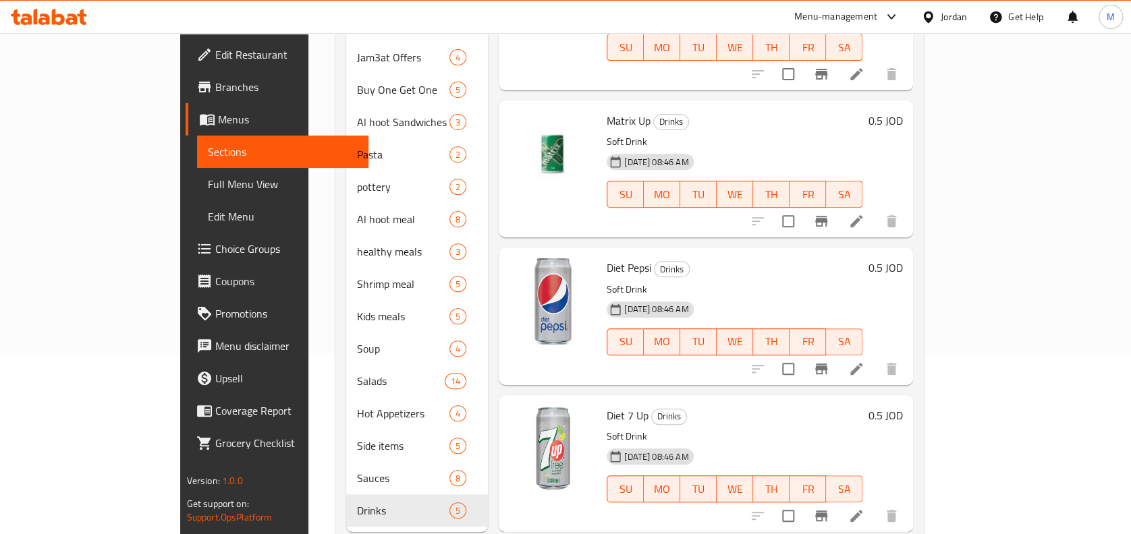
click at [864, 361] on icon at bounding box center [856, 369] width 16 height 16
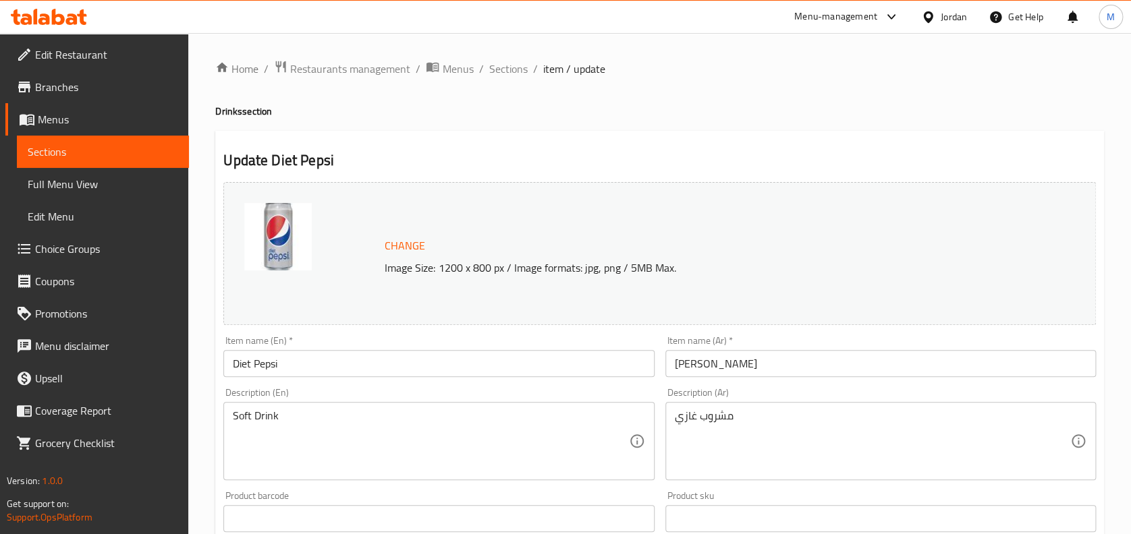
click at [421, 371] on input "Diet Pepsi" at bounding box center [438, 363] width 430 height 27
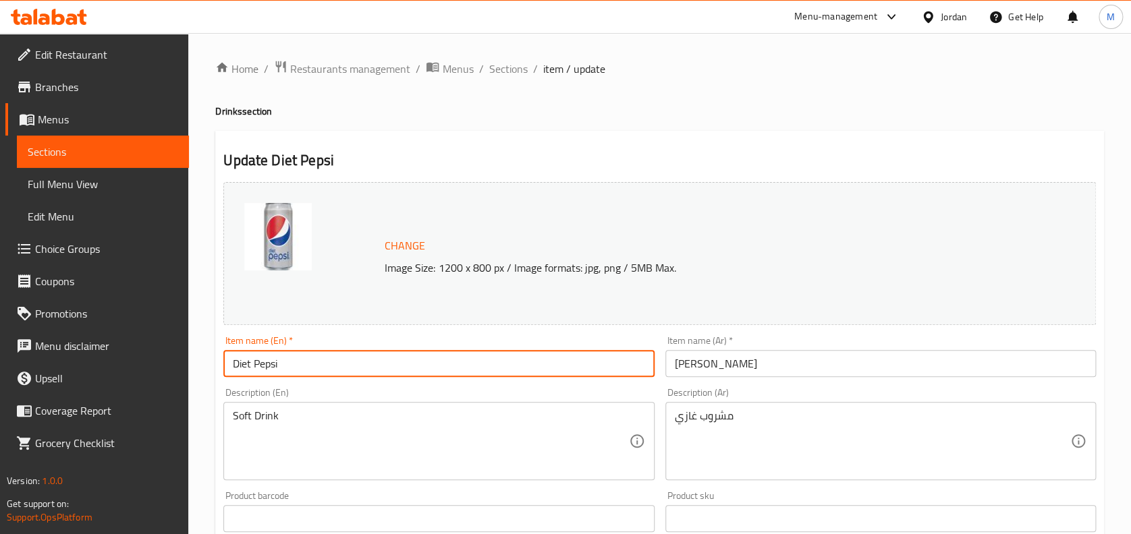
click at [421, 371] on input "Diet Pepsi" at bounding box center [438, 363] width 430 height 27
type input "’"
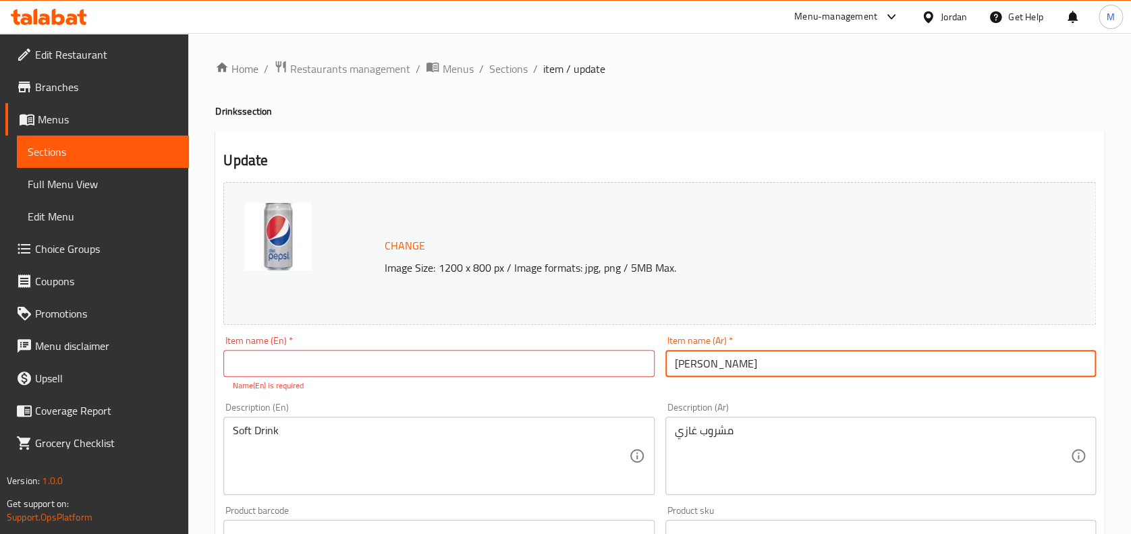
click at [694, 364] on input "[PERSON_NAME]" at bounding box center [880, 363] width 430 height 27
click at [742, 366] on input "[PERSON_NAME] كولا" at bounding box center [880, 363] width 430 height 27
paste input "دايت"
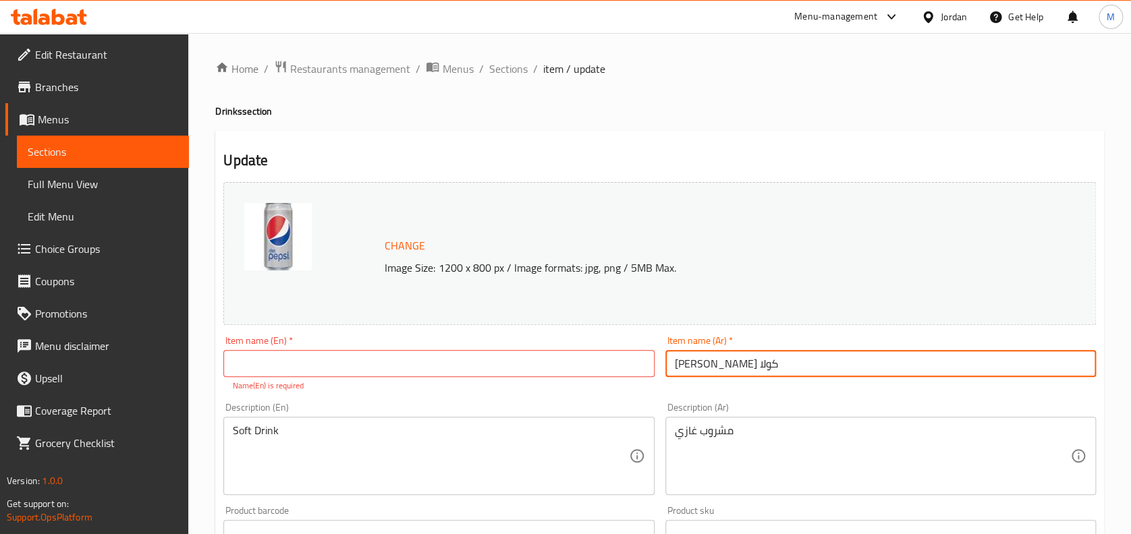
click at [748, 366] on input "[PERSON_NAME] كولا" at bounding box center [880, 363] width 430 height 27
click at [748, 366] on input "[PERSON_NAME]" at bounding box center [880, 363] width 430 height 27
paste input "دايت"
type input "ماتركس [PERSON_NAME]"
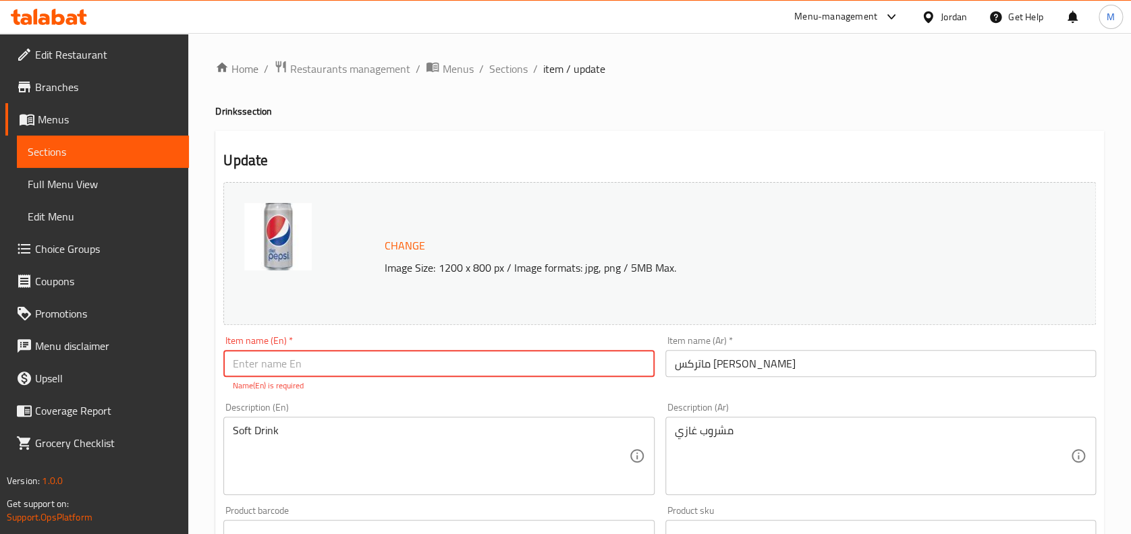
click at [383, 361] on input "text" at bounding box center [438, 363] width 430 height 27
type input "Matrix Cola Dite"
click at [511, 134] on div "Update Matrix Cola Dite Change Image Size: 1200 x 800 px / Image formats: jpg, …" at bounding box center [659, 535] width 889 height 809
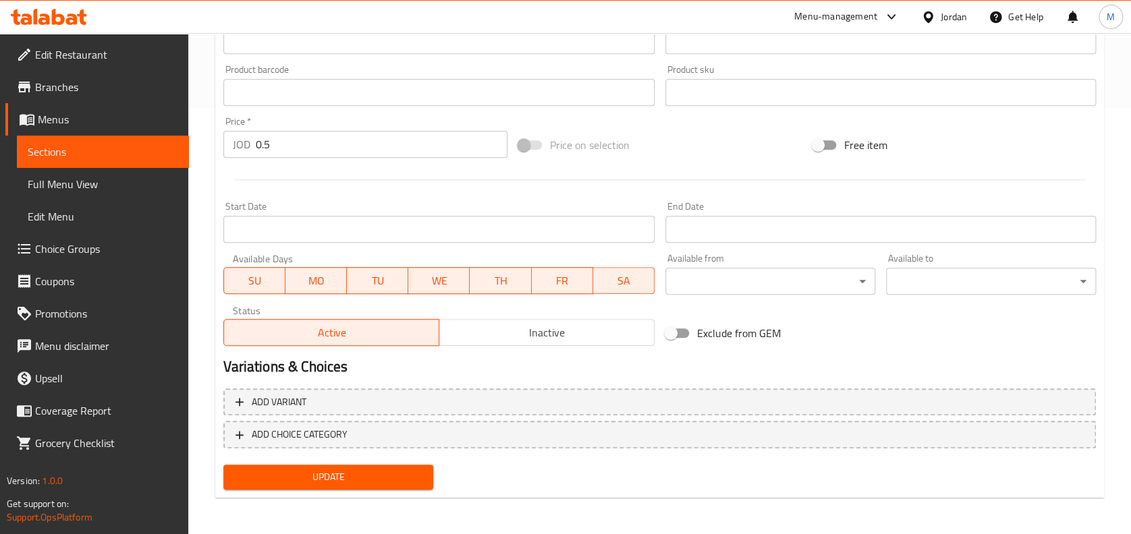
scroll to position [427, 0]
click at [418, 480] on span "Update" at bounding box center [328, 476] width 188 height 17
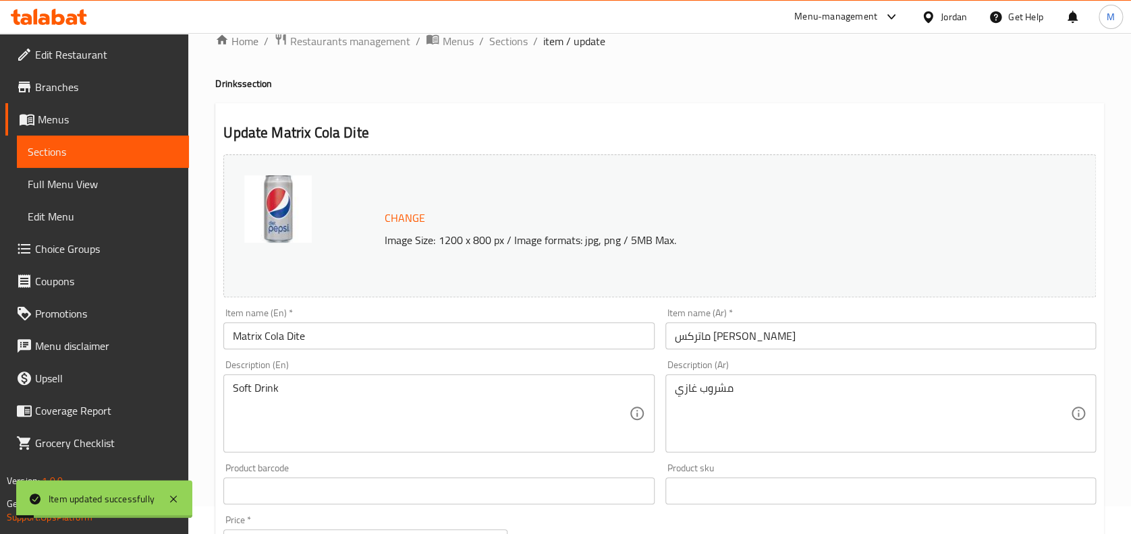
scroll to position [0, 0]
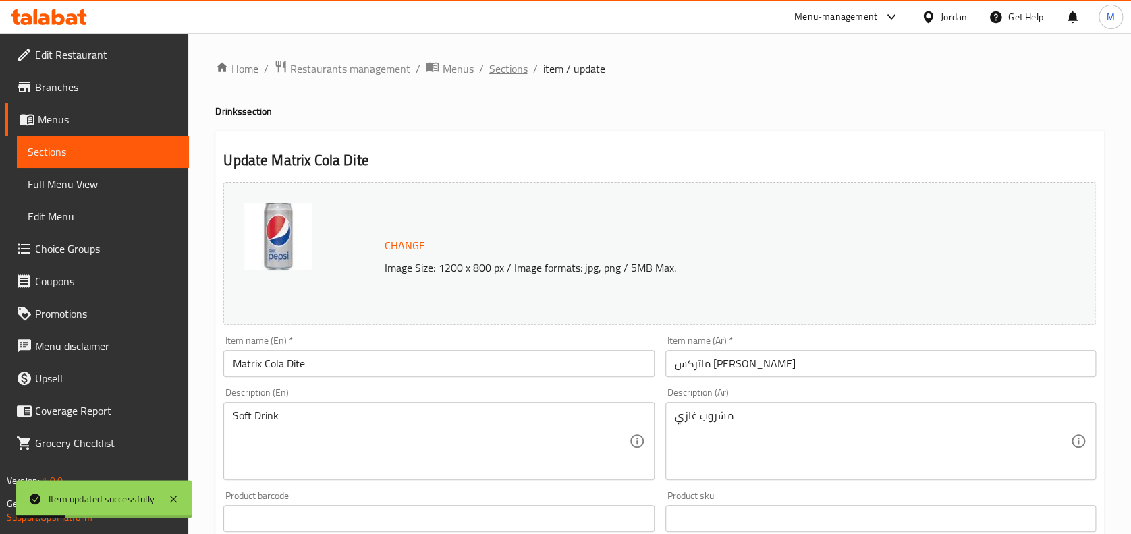
click at [510, 72] on span "Sections" at bounding box center [507, 69] width 38 height 16
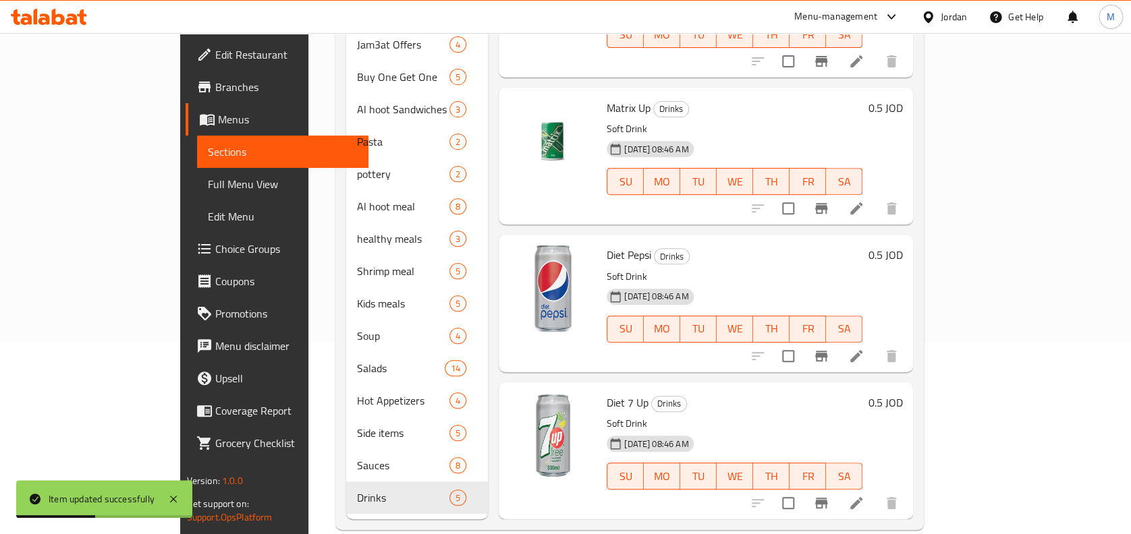
scroll to position [194, 0]
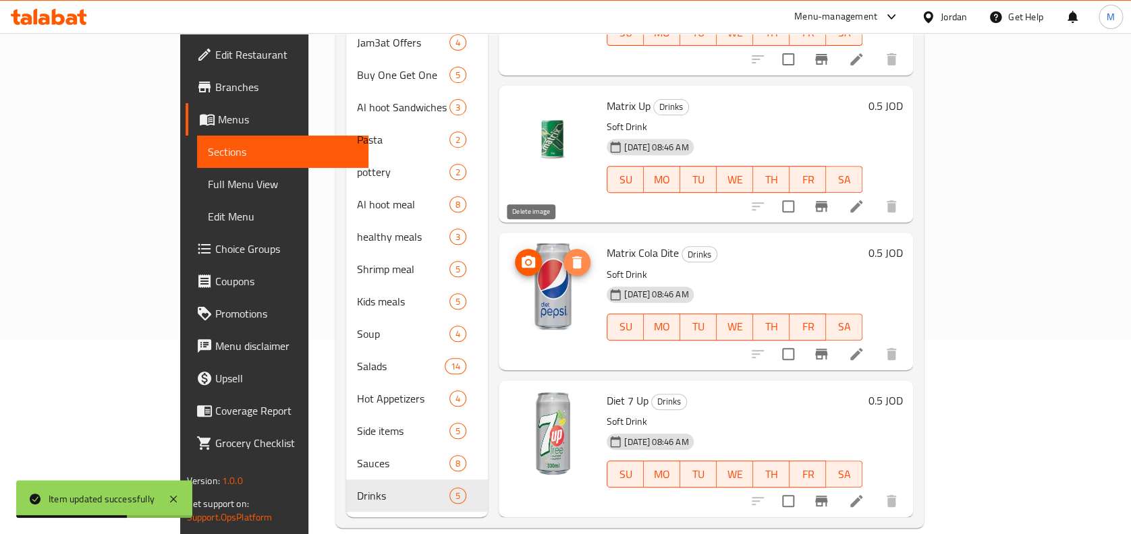
click at [569, 254] on icon "delete image" at bounding box center [577, 262] width 16 height 16
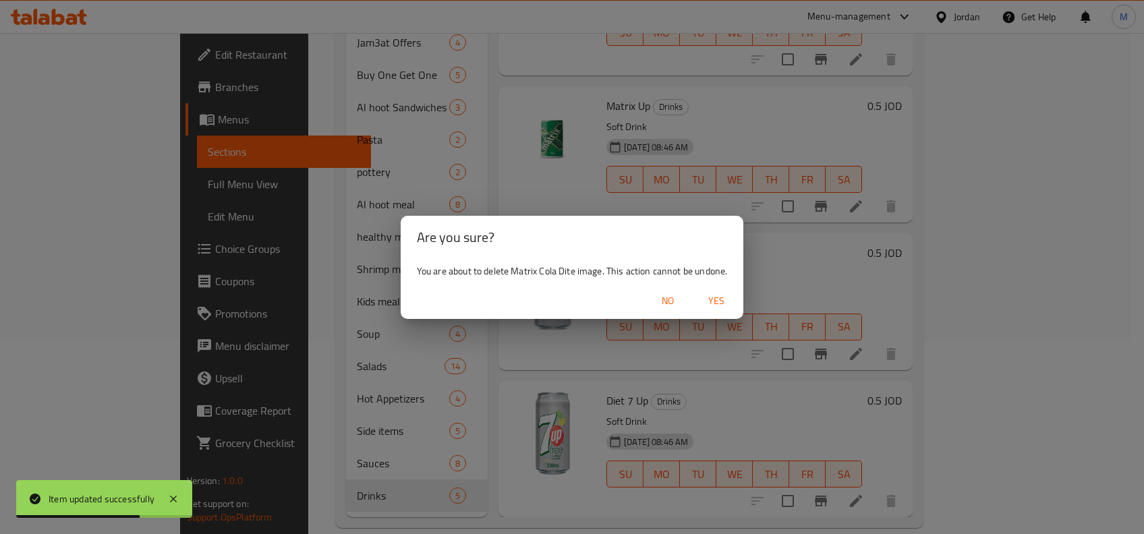
click at [710, 296] on span "Yes" at bounding box center [716, 301] width 32 height 17
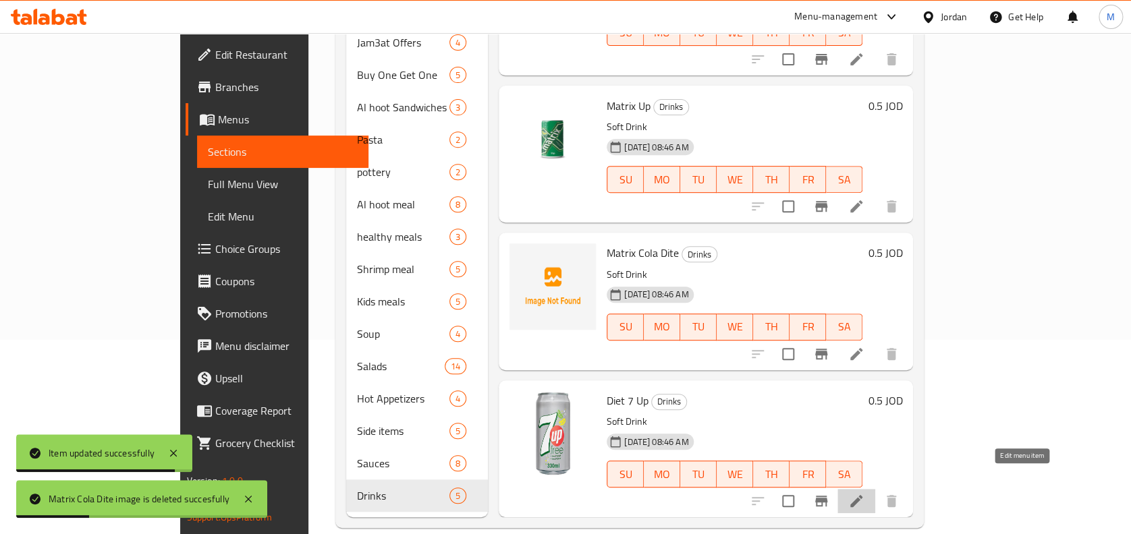
click at [864, 493] on icon at bounding box center [856, 501] width 16 height 16
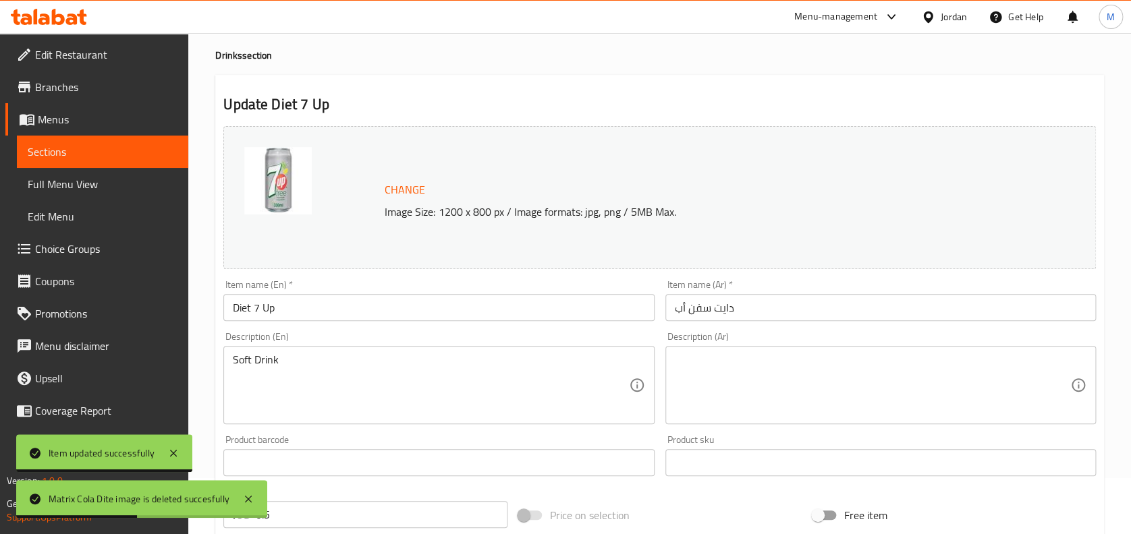
scroll to position [90, 0]
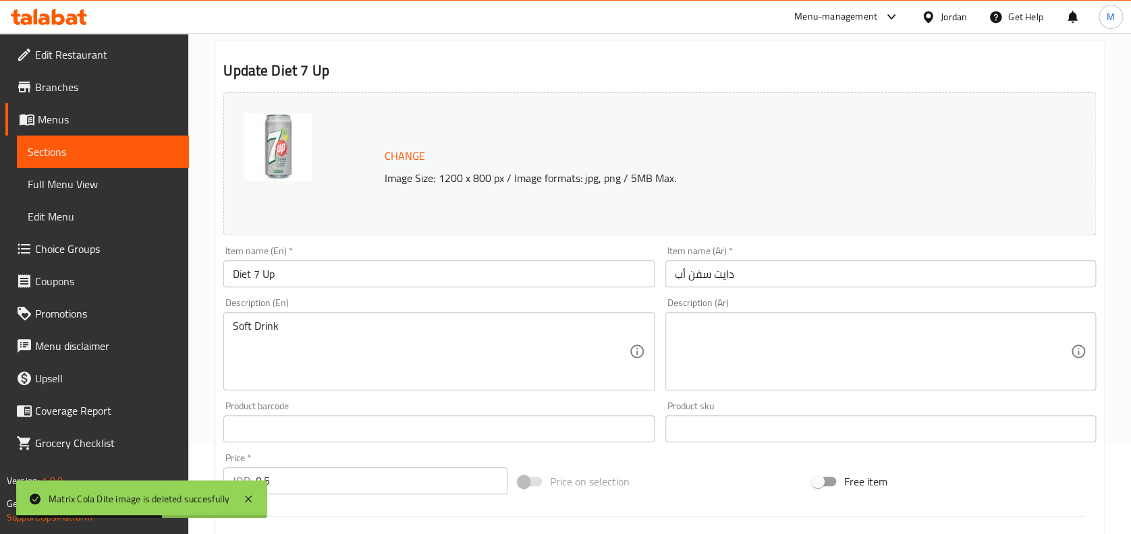
click at [410, 270] on input "Diet 7 Up" at bounding box center [438, 273] width 430 height 27
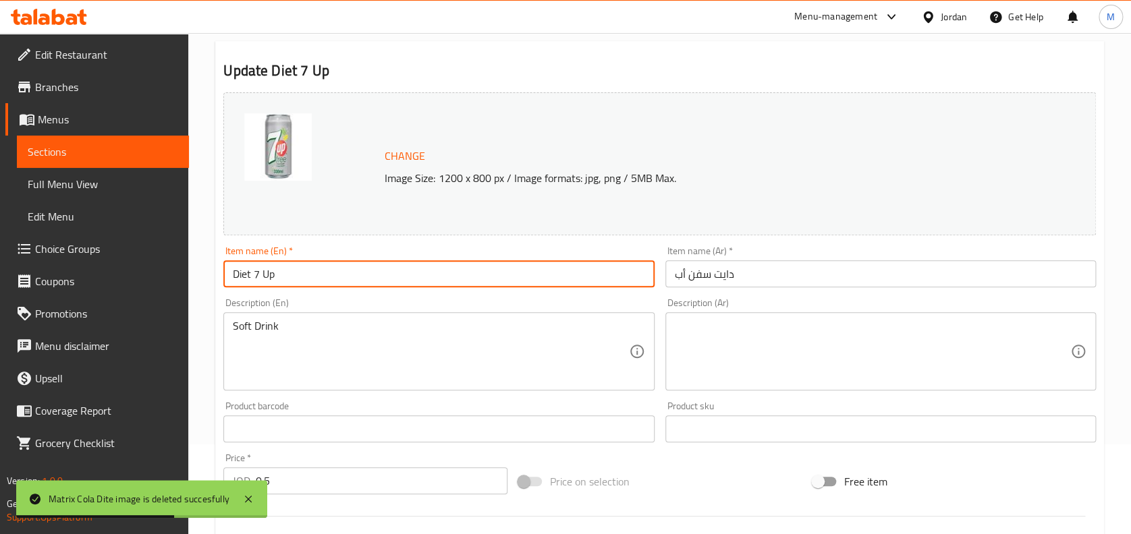
click at [410, 270] on input "Diet 7 Up" at bounding box center [438, 273] width 430 height 27
type input "M"
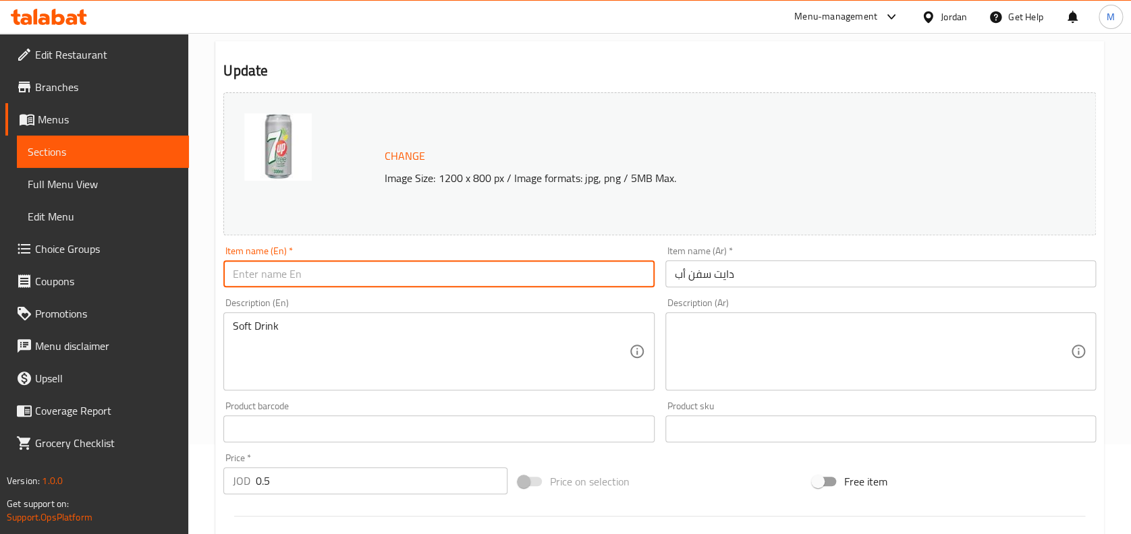
type input "M"
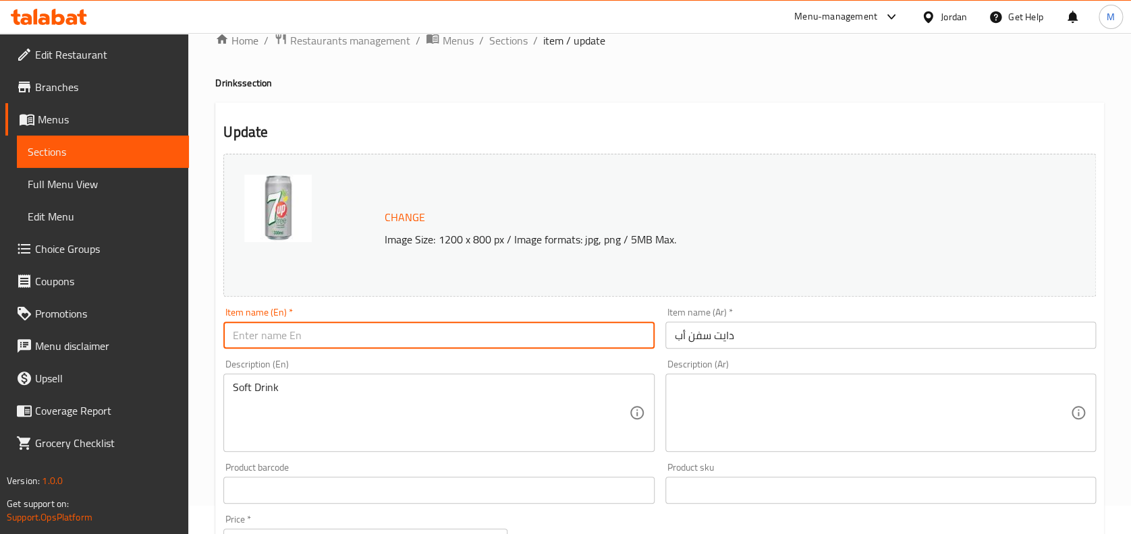
scroll to position [0, 0]
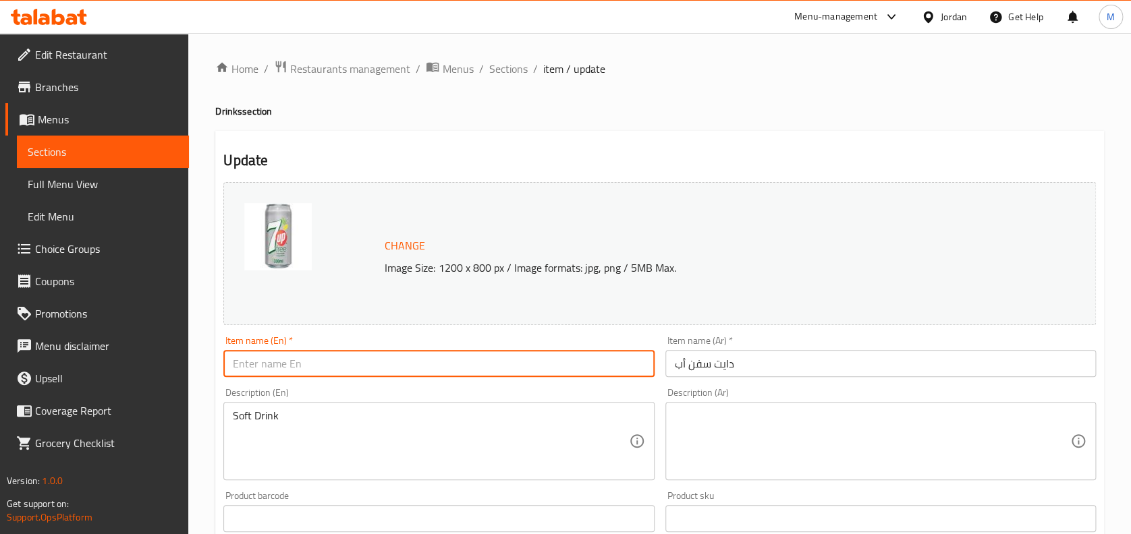
click at [518, 56] on div "Home / Restaurants management / Menus / Sections / item / update Drinks section…" at bounding box center [659, 497] width 943 height 929
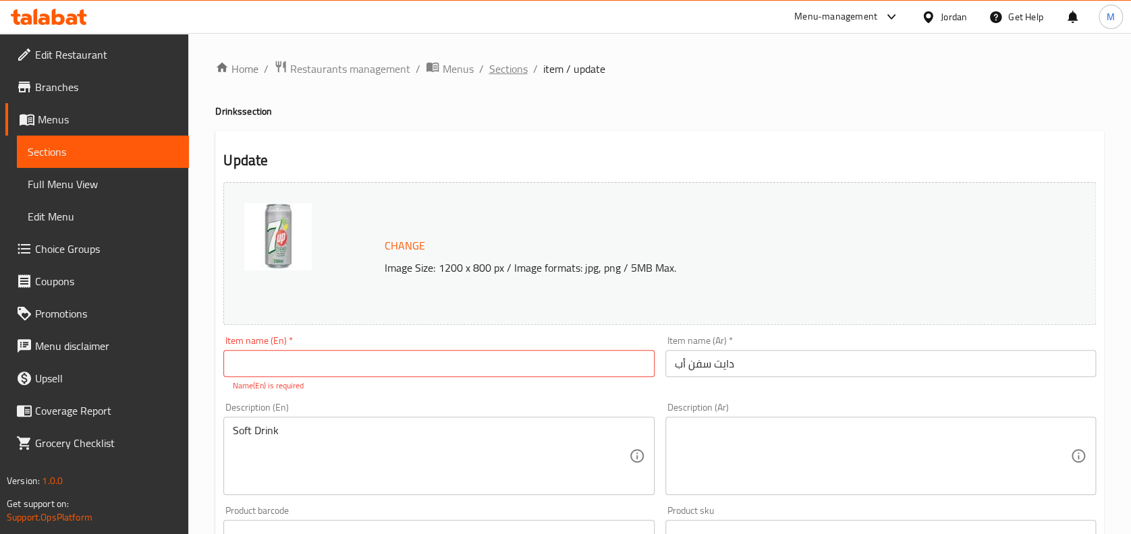
click at [510, 65] on span "Sections" at bounding box center [507, 69] width 38 height 16
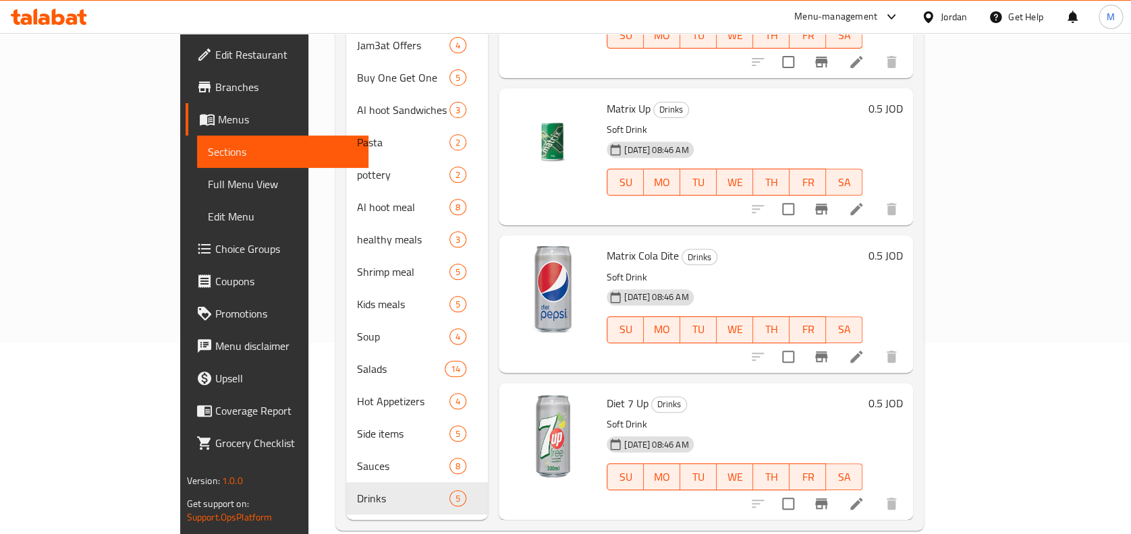
scroll to position [194, 0]
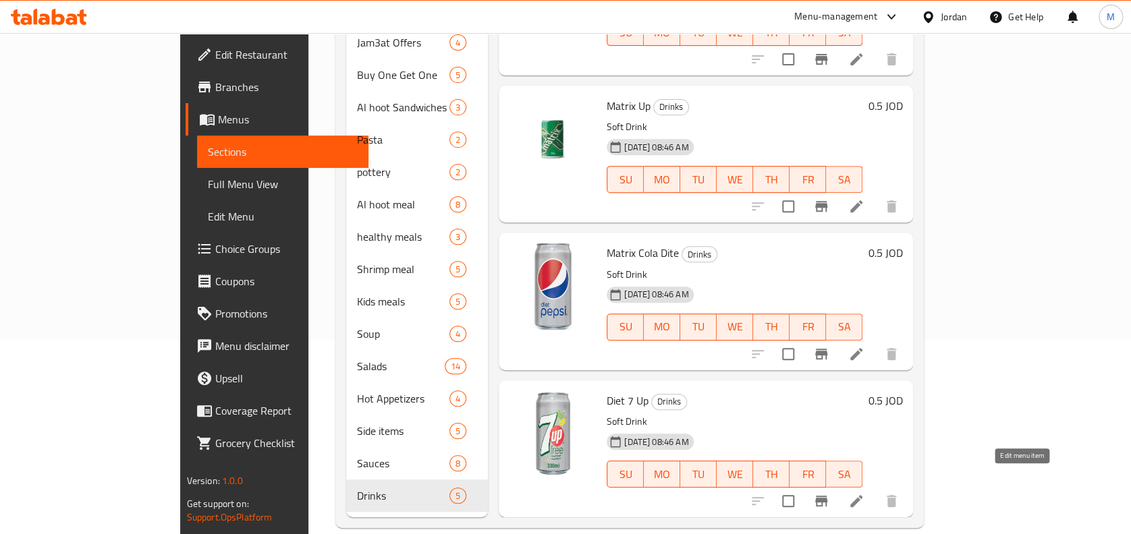
click at [862, 495] on icon at bounding box center [856, 501] width 12 height 12
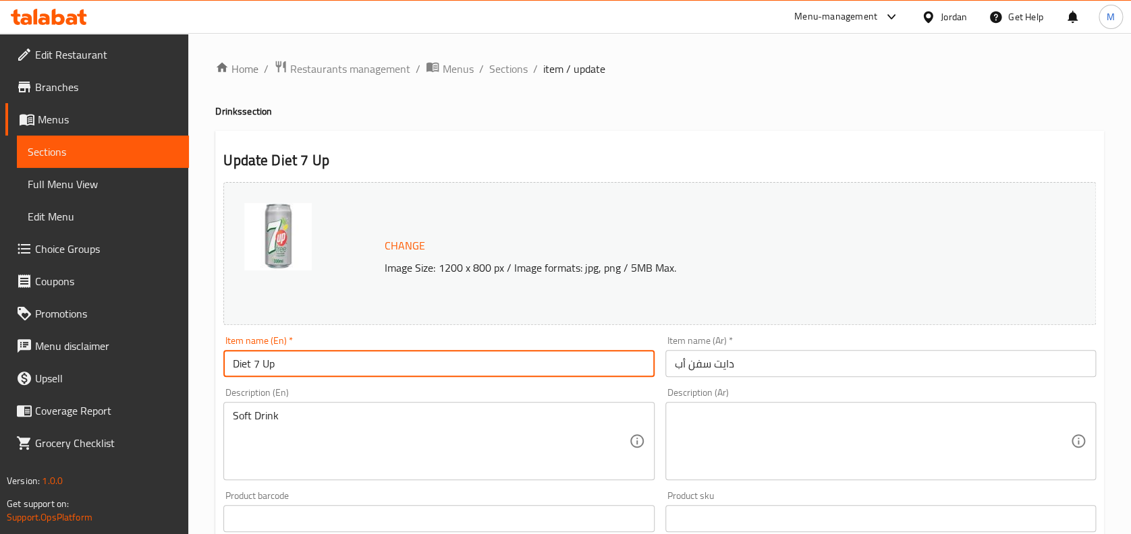
drag, startPoint x: 279, startPoint y: 366, endPoint x: 254, endPoint y: 364, distance: 25.0
click at [254, 364] on input "Diet 7 Up" at bounding box center [438, 363] width 430 height 27
click at [345, 357] on input "Diet Matrix Up" at bounding box center [438, 363] width 430 height 27
type input "Diet Matrix Up"
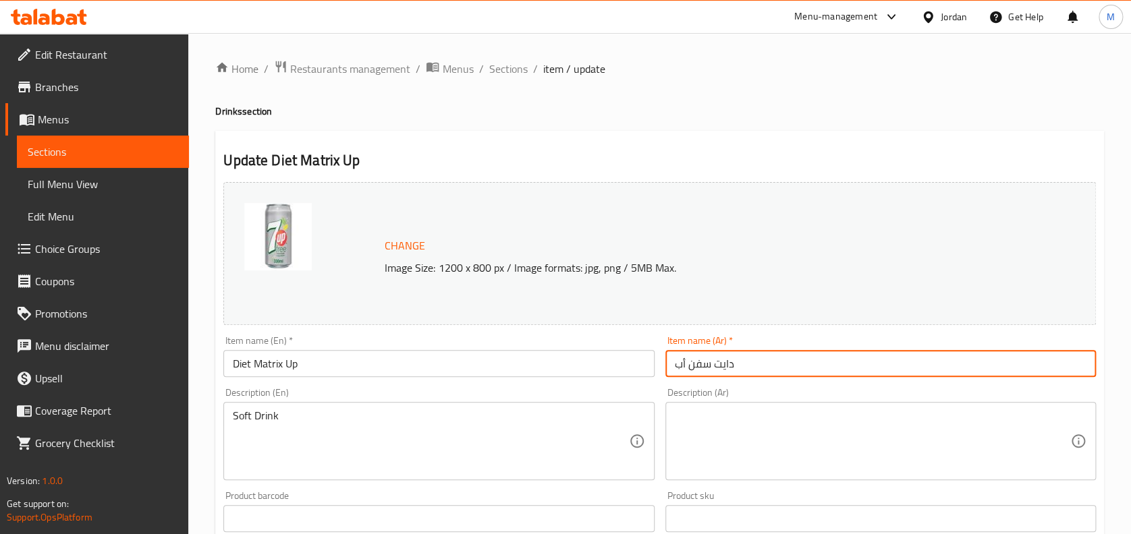
drag, startPoint x: 709, startPoint y: 366, endPoint x: 688, endPoint y: 367, distance: 21.6
click at [688, 367] on input "دايت سفن أب" at bounding box center [880, 363] width 430 height 27
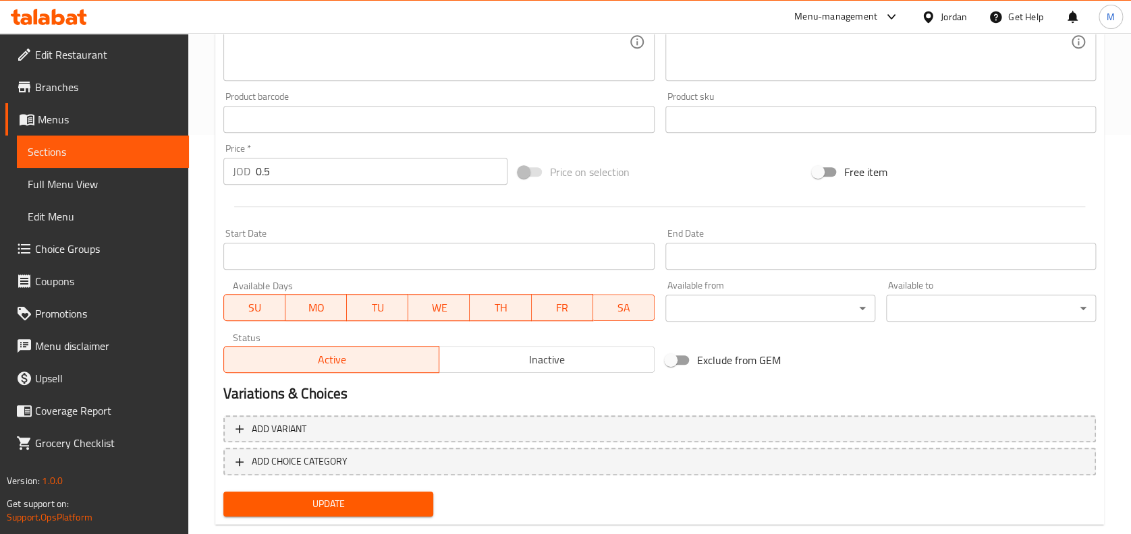
scroll to position [427, 0]
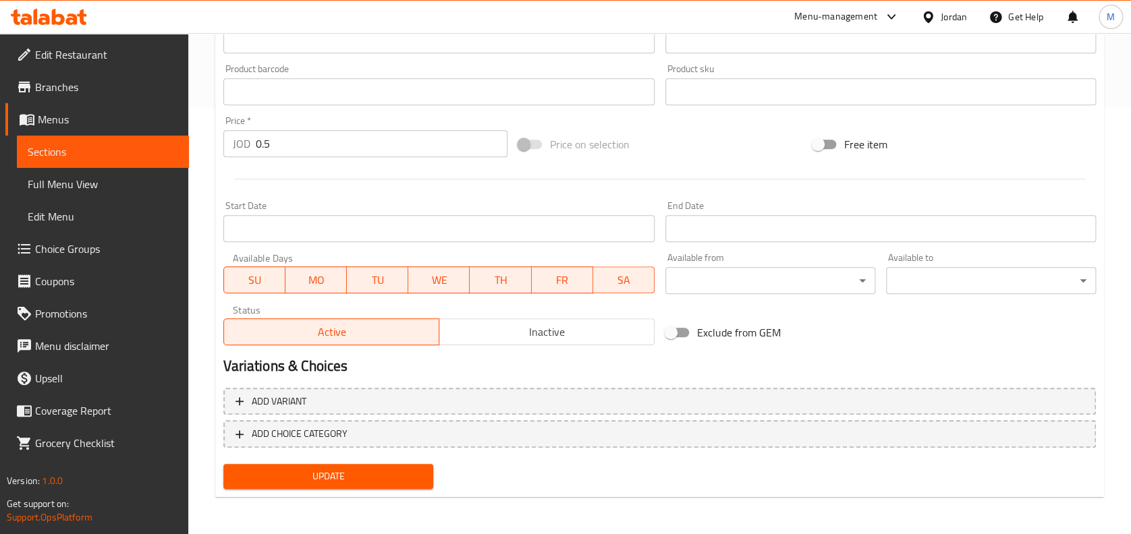
type input "[PERSON_NAME] أب"
click at [410, 483] on span "Update" at bounding box center [328, 476] width 188 height 17
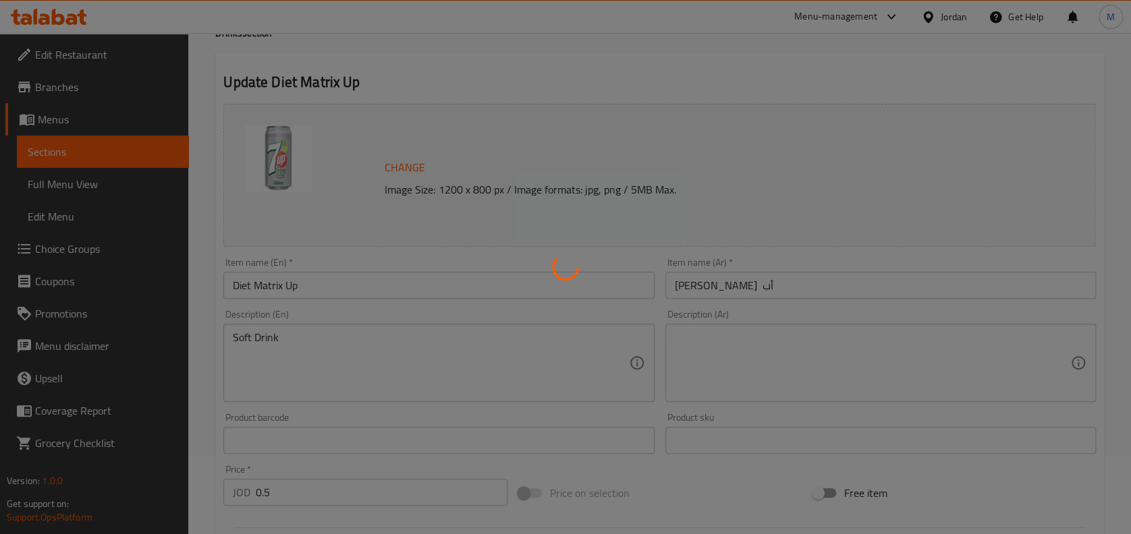
scroll to position [0, 0]
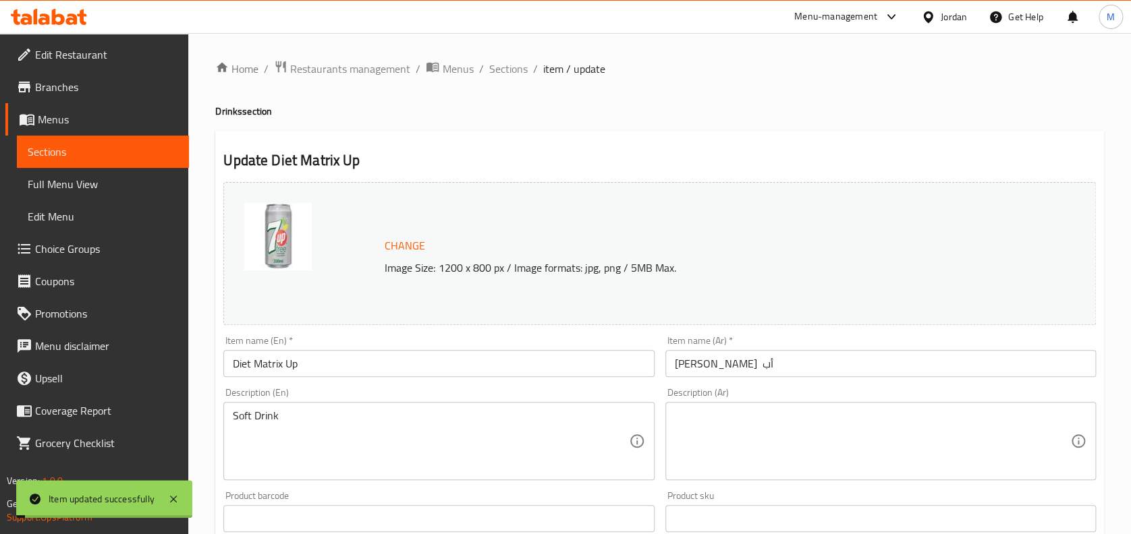
drag, startPoint x: 503, startPoint y: 67, endPoint x: 586, endPoint y: 88, distance: 85.6
click at [504, 66] on span "Sections" at bounding box center [507, 69] width 38 height 16
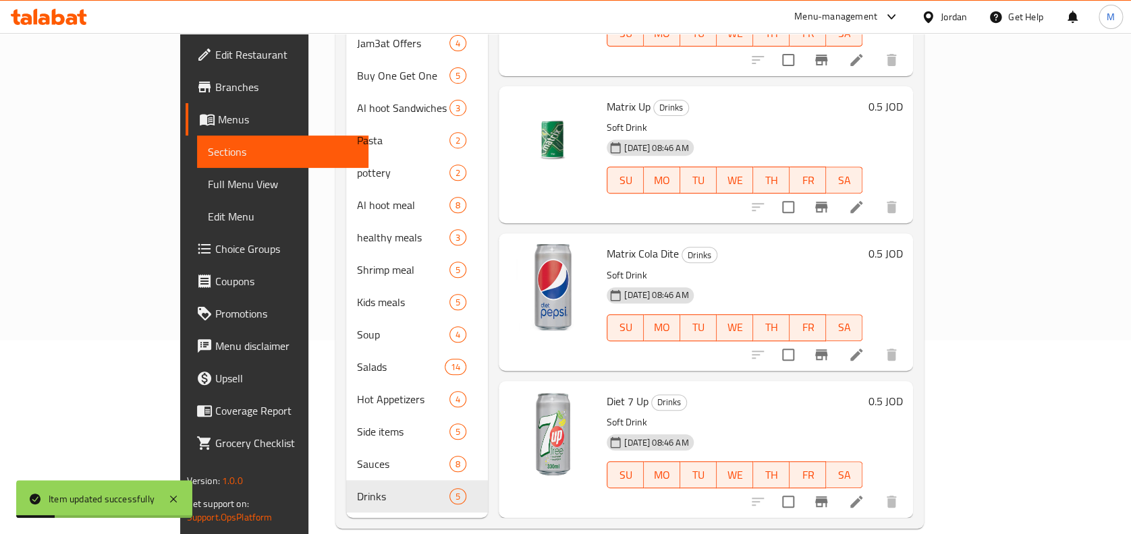
scroll to position [194, 0]
click at [563, 402] on span "delete image" at bounding box center [576, 410] width 27 height 16
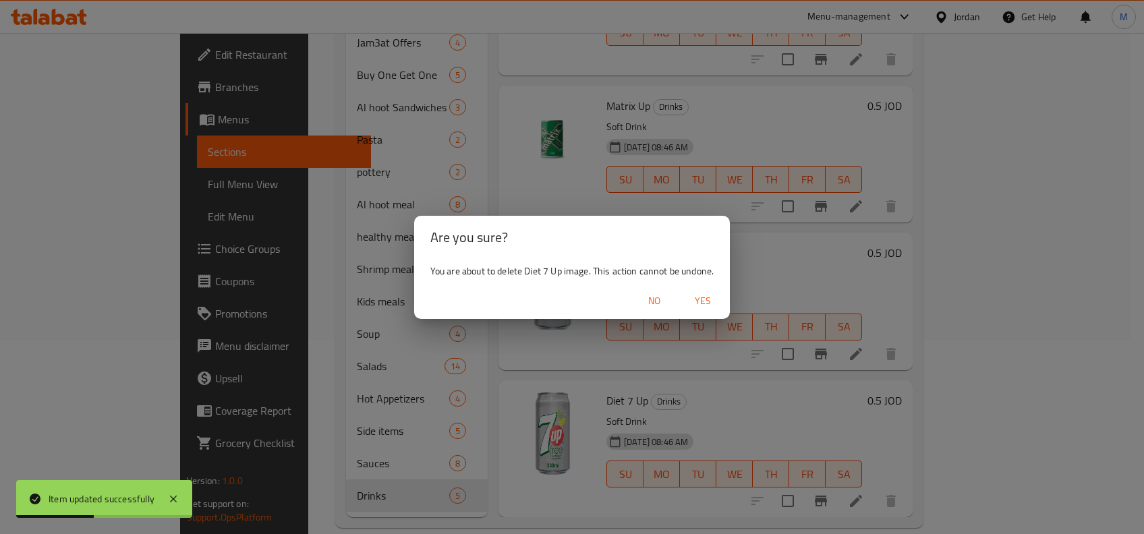
click at [709, 300] on span "Yes" at bounding box center [703, 301] width 32 height 17
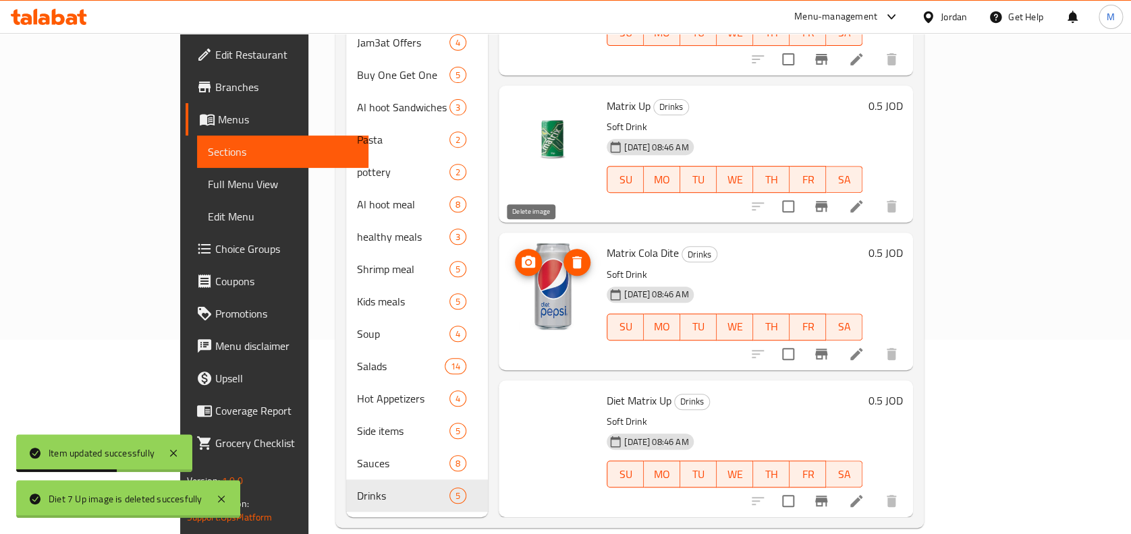
click at [569, 254] on icon "delete image" at bounding box center [577, 262] width 16 height 16
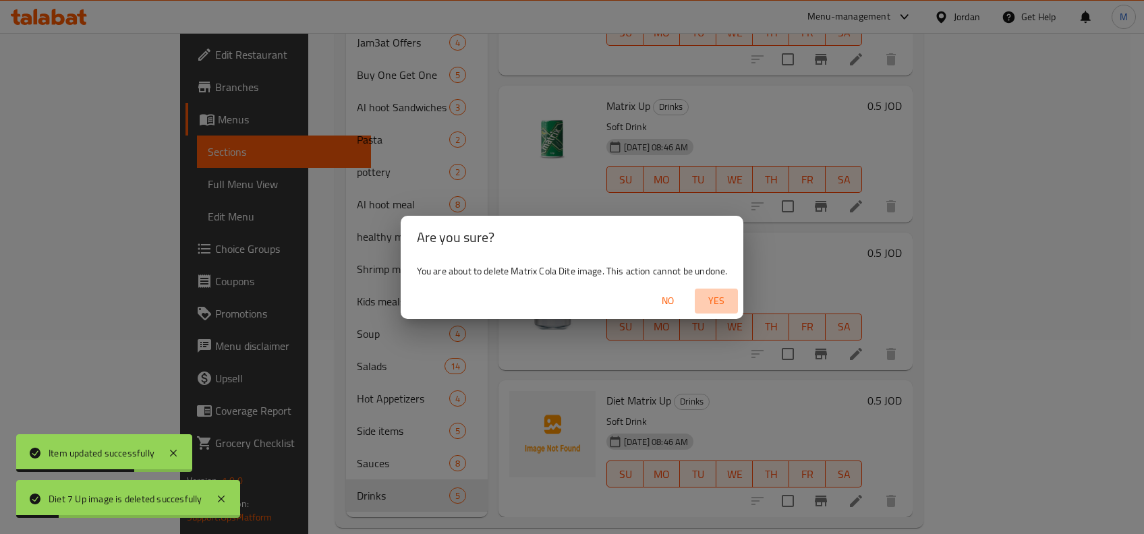
click at [711, 302] on span "Yes" at bounding box center [716, 301] width 32 height 17
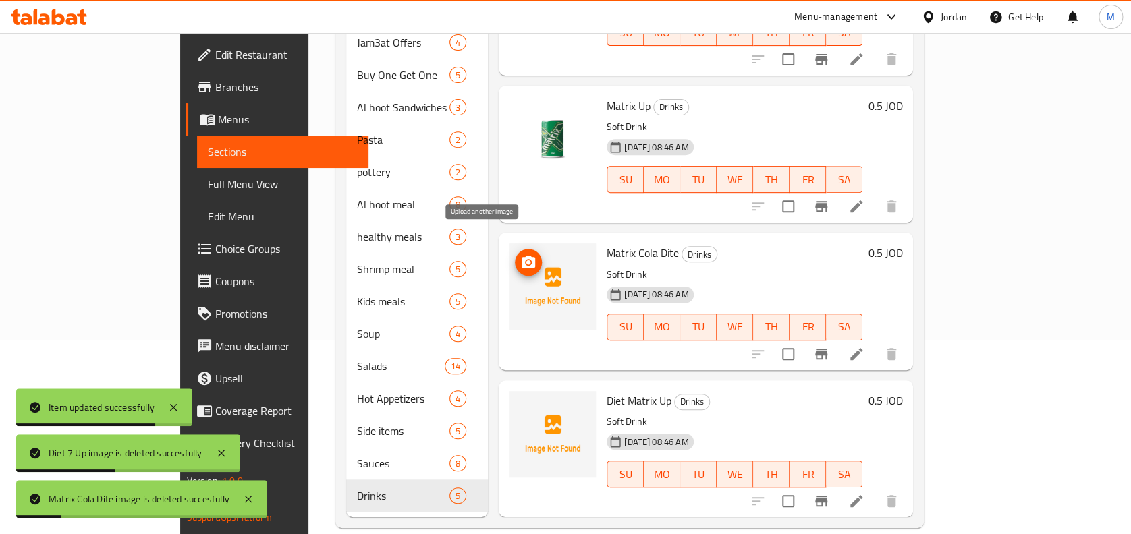
click at [522, 256] on icon "upload picture" at bounding box center [528, 262] width 13 height 12
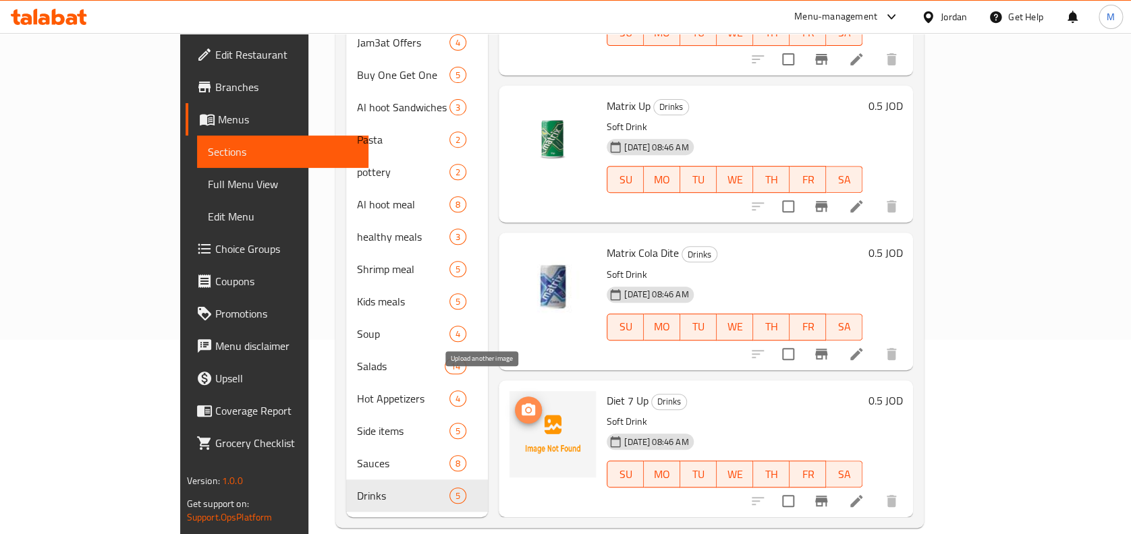
click at [515, 402] on span "upload picture" at bounding box center [528, 410] width 27 height 16
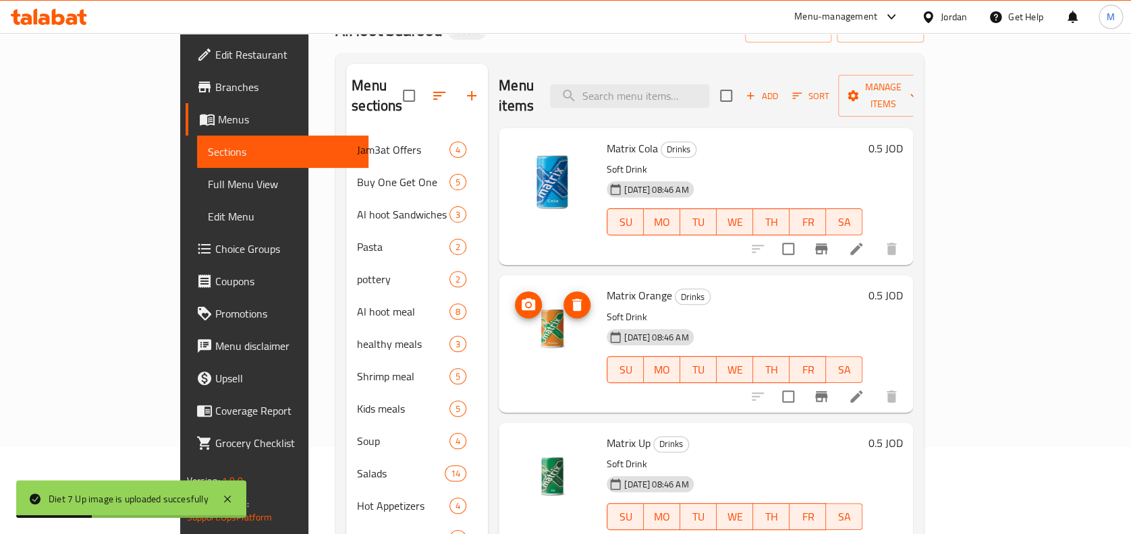
scroll to position [15, 0]
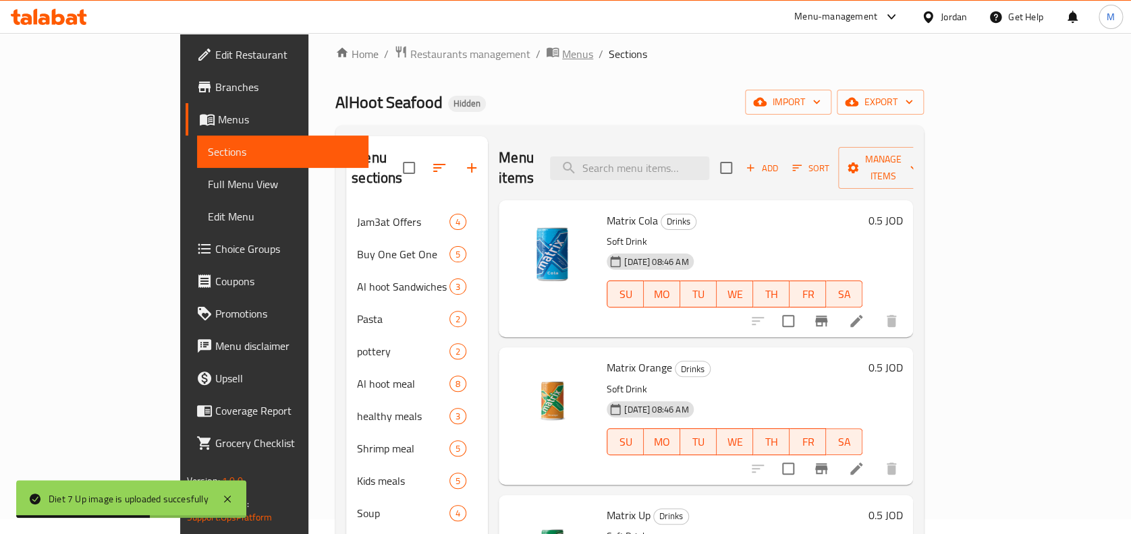
click at [562, 57] on span "Menus" at bounding box center [577, 54] width 31 height 16
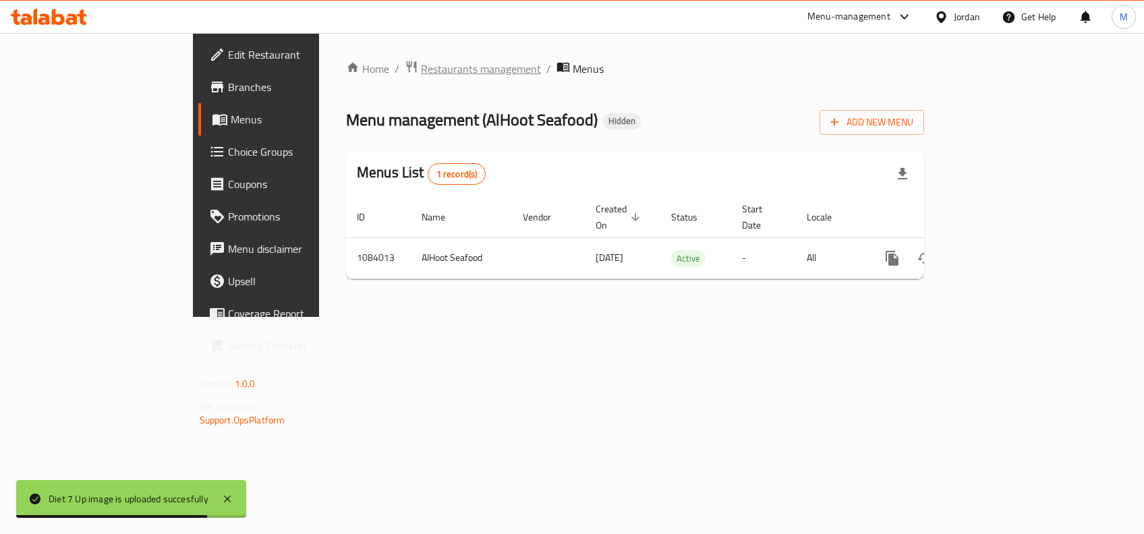
click at [421, 65] on span "Restaurants management" at bounding box center [481, 69] width 120 height 16
